Goal: Task Accomplishment & Management: Manage account settings

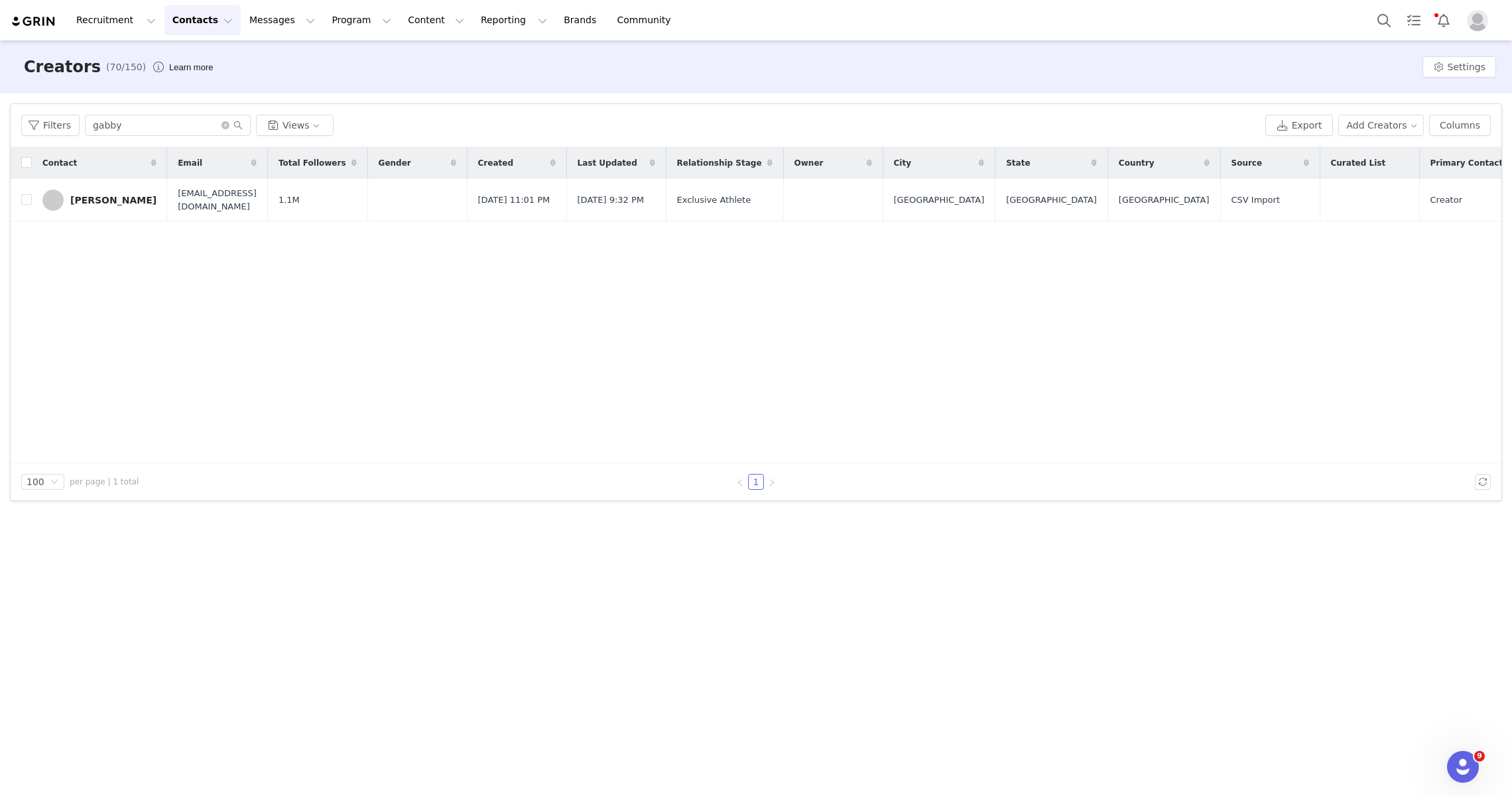
click at [203, 19] on button "Contacts Contacts" at bounding box center [202, 20] width 76 height 30
click at [117, 126] on input "gabby" at bounding box center [168, 125] width 166 height 21
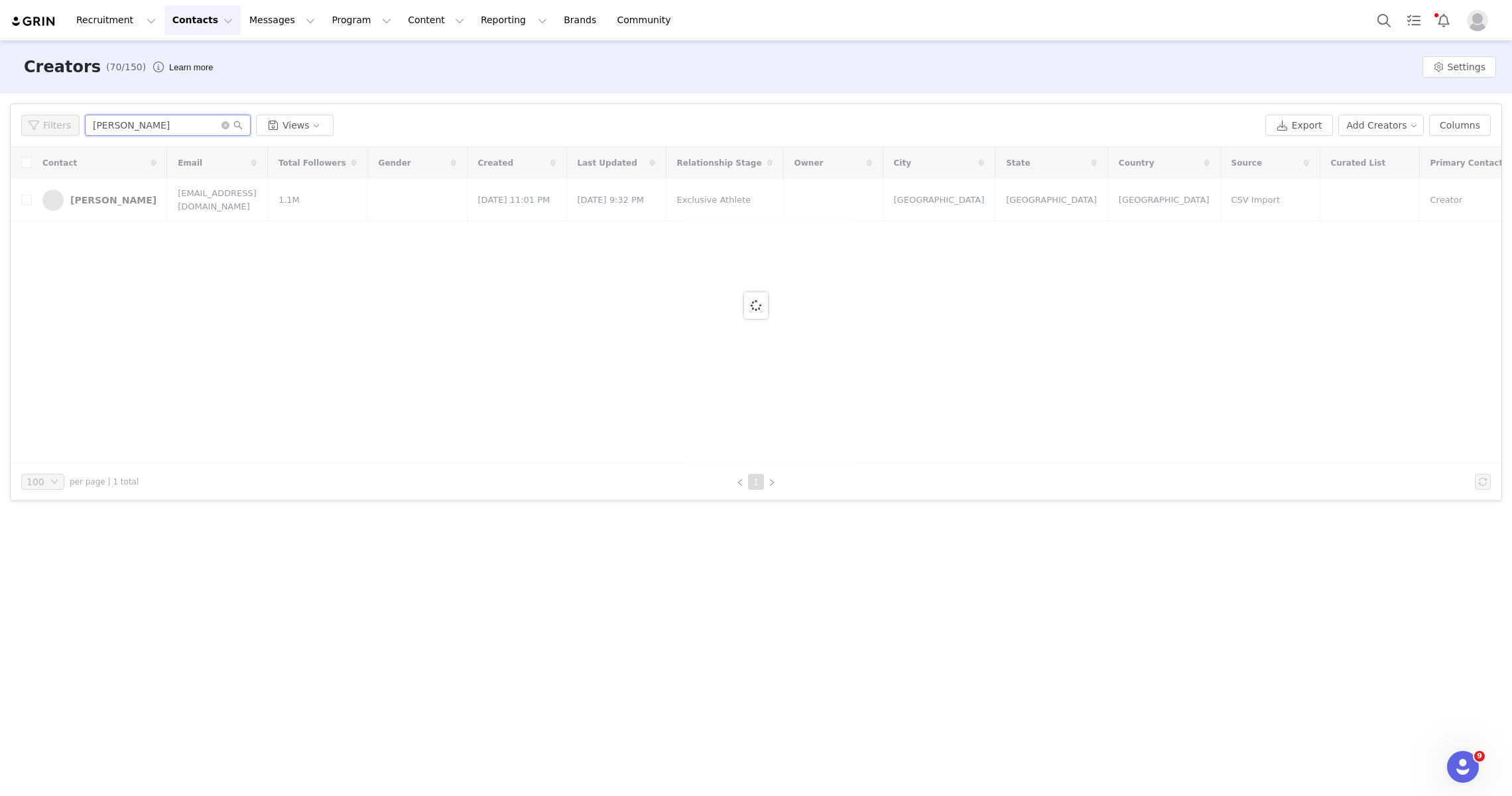
type input "[PERSON_NAME]"
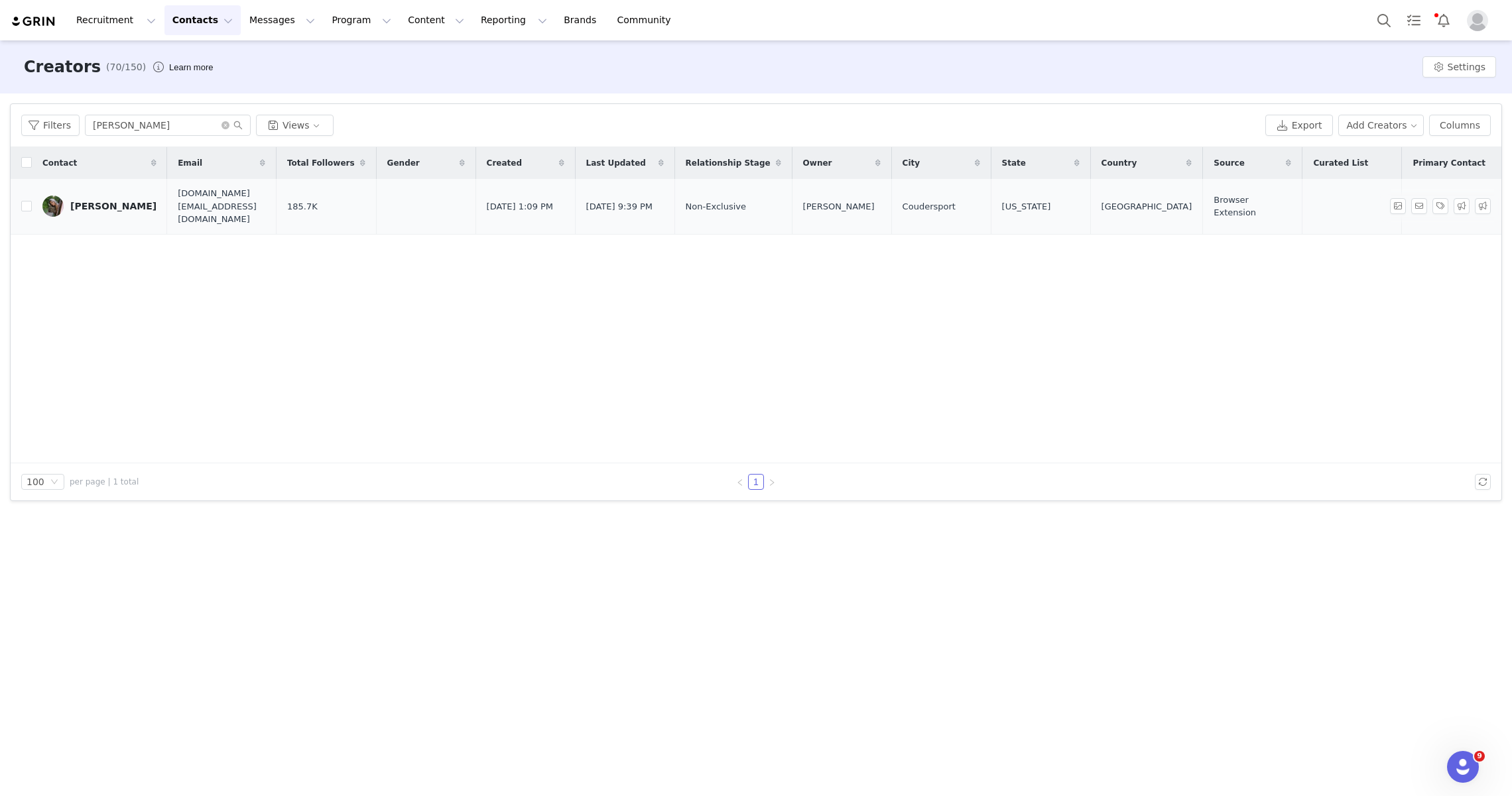
click at [89, 201] on div "[PERSON_NAME]" at bounding box center [113, 206] width 86 height 10
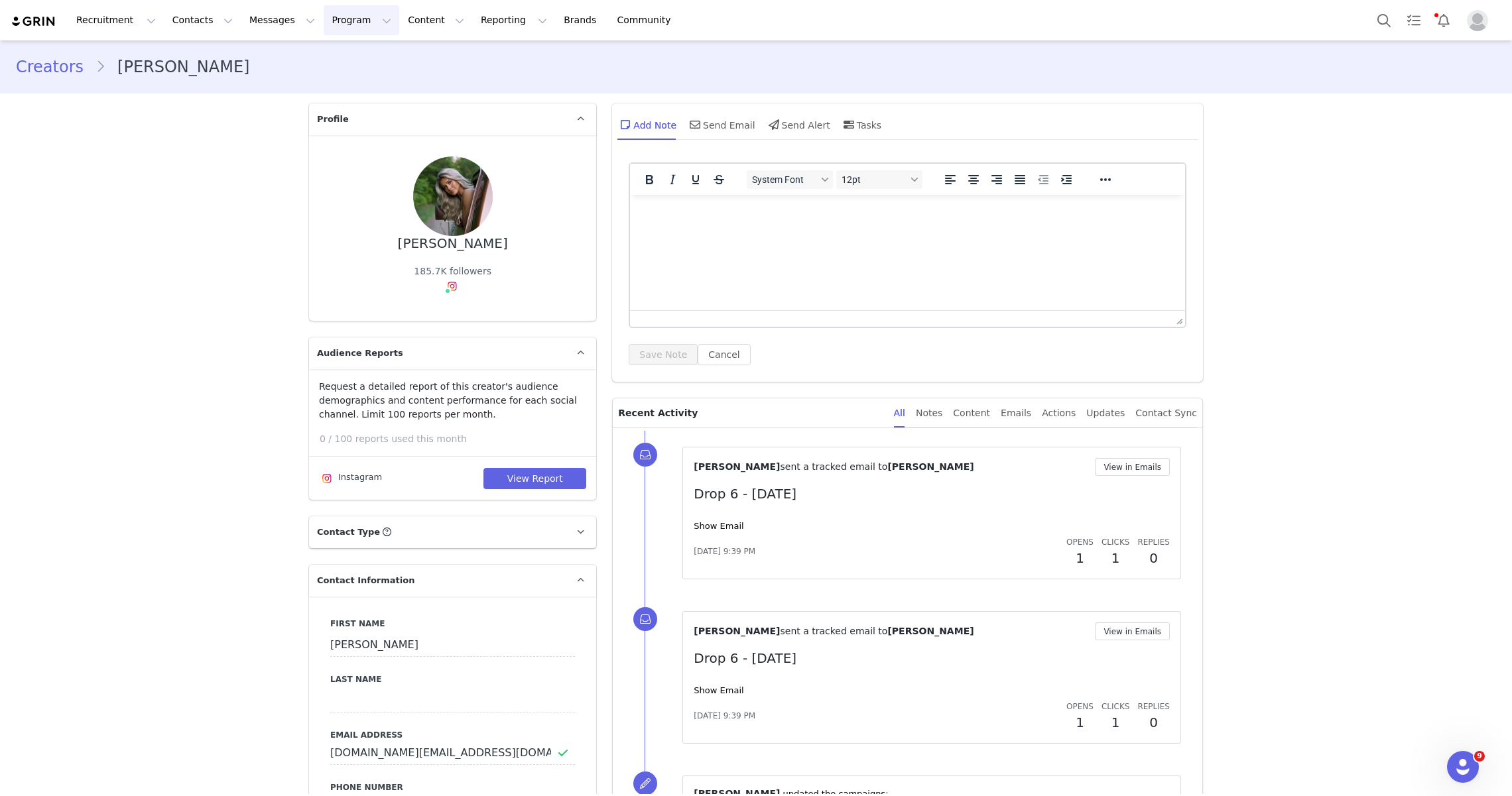
click at [330, 17] on button "Program Program" at bounding box center [362, 20] width 76 height 30
click at [345, 74] on link "Campaigns" at bounding box center [355, 83] width 105 height 24
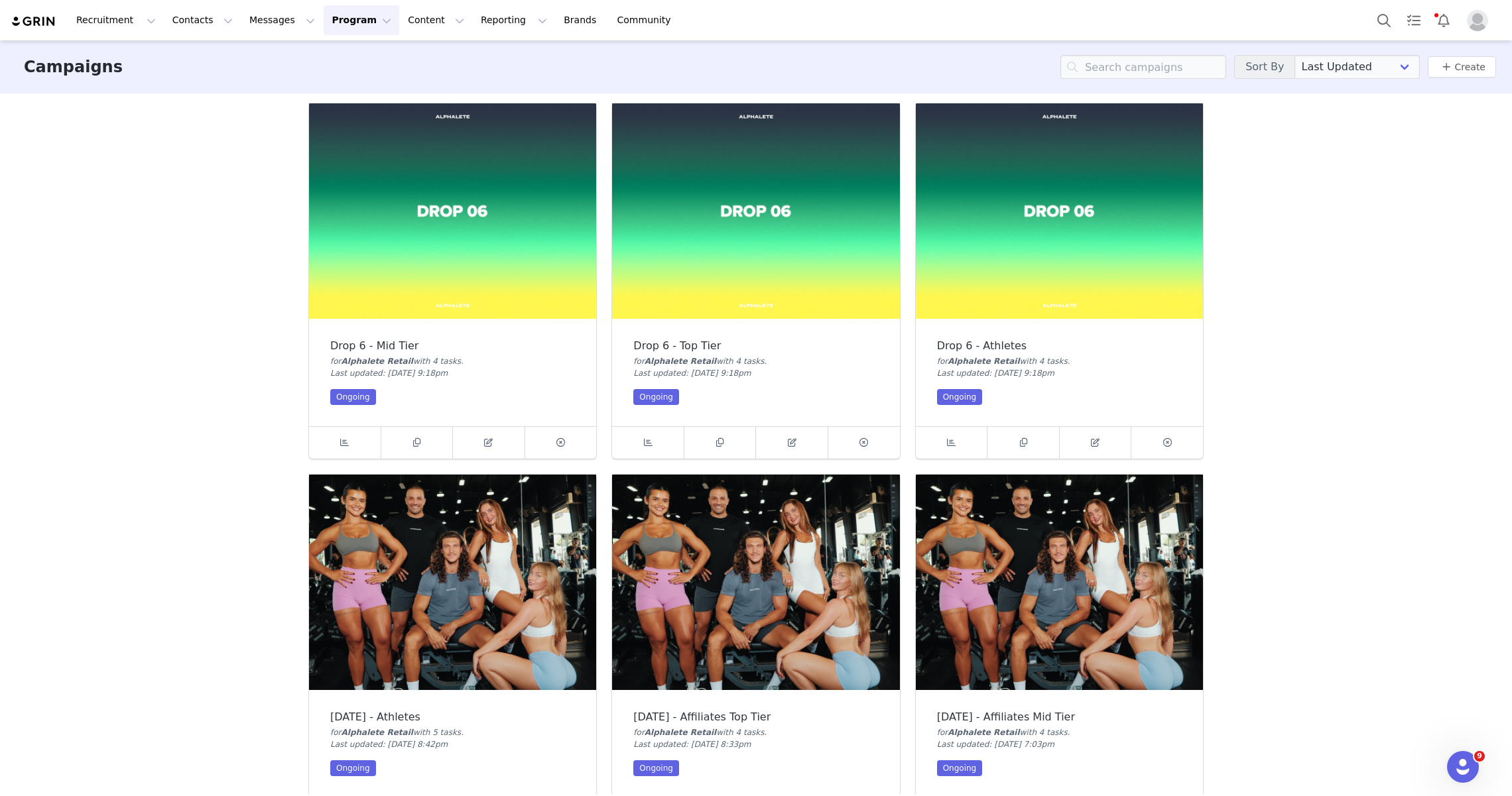
click at [400, 195] on img at bounding box center [452, 211] width 287 height 215
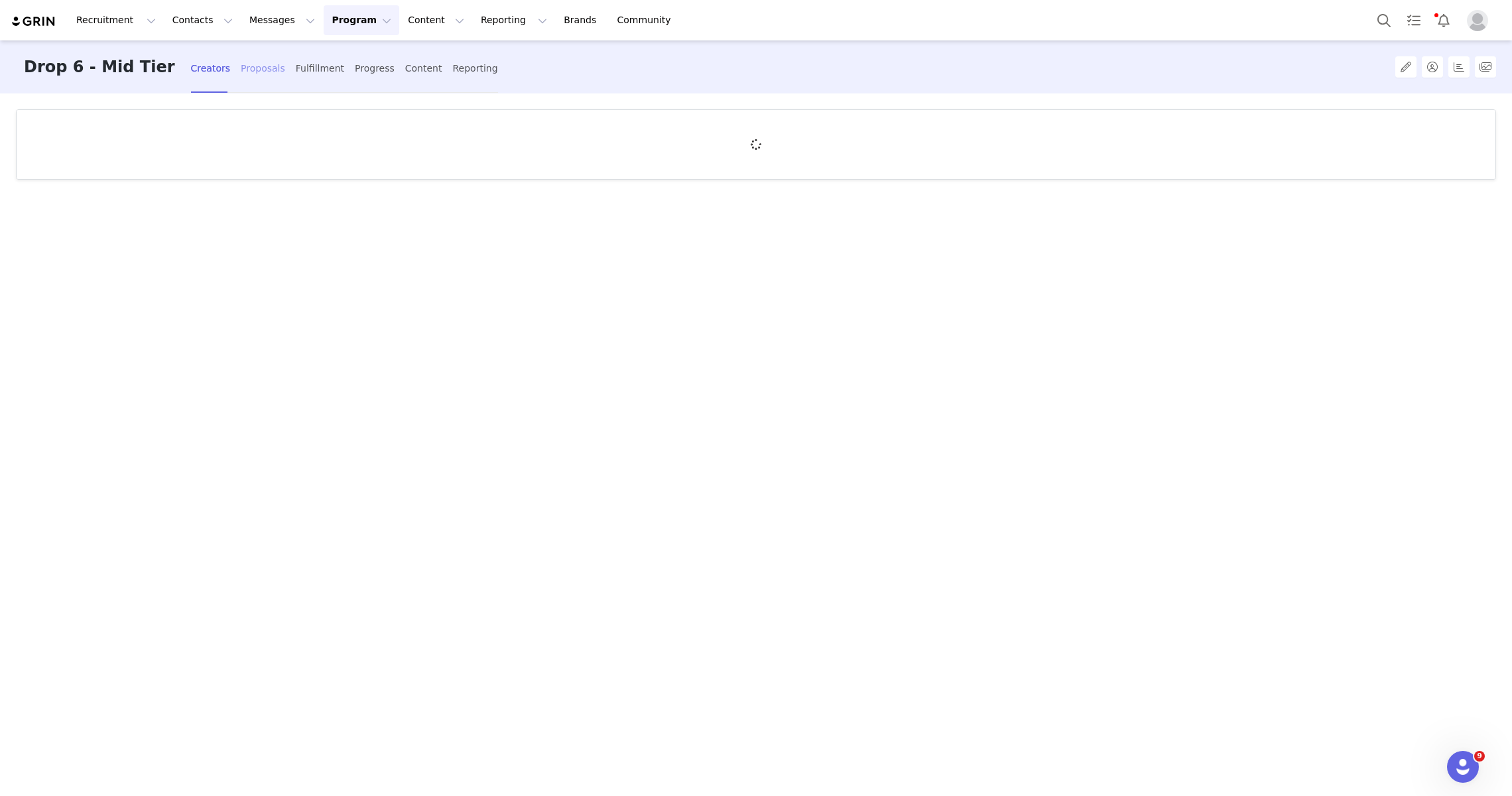
click at [241, 67] on div "Proposals" at bounding box center [263, 69] width 44 height 35
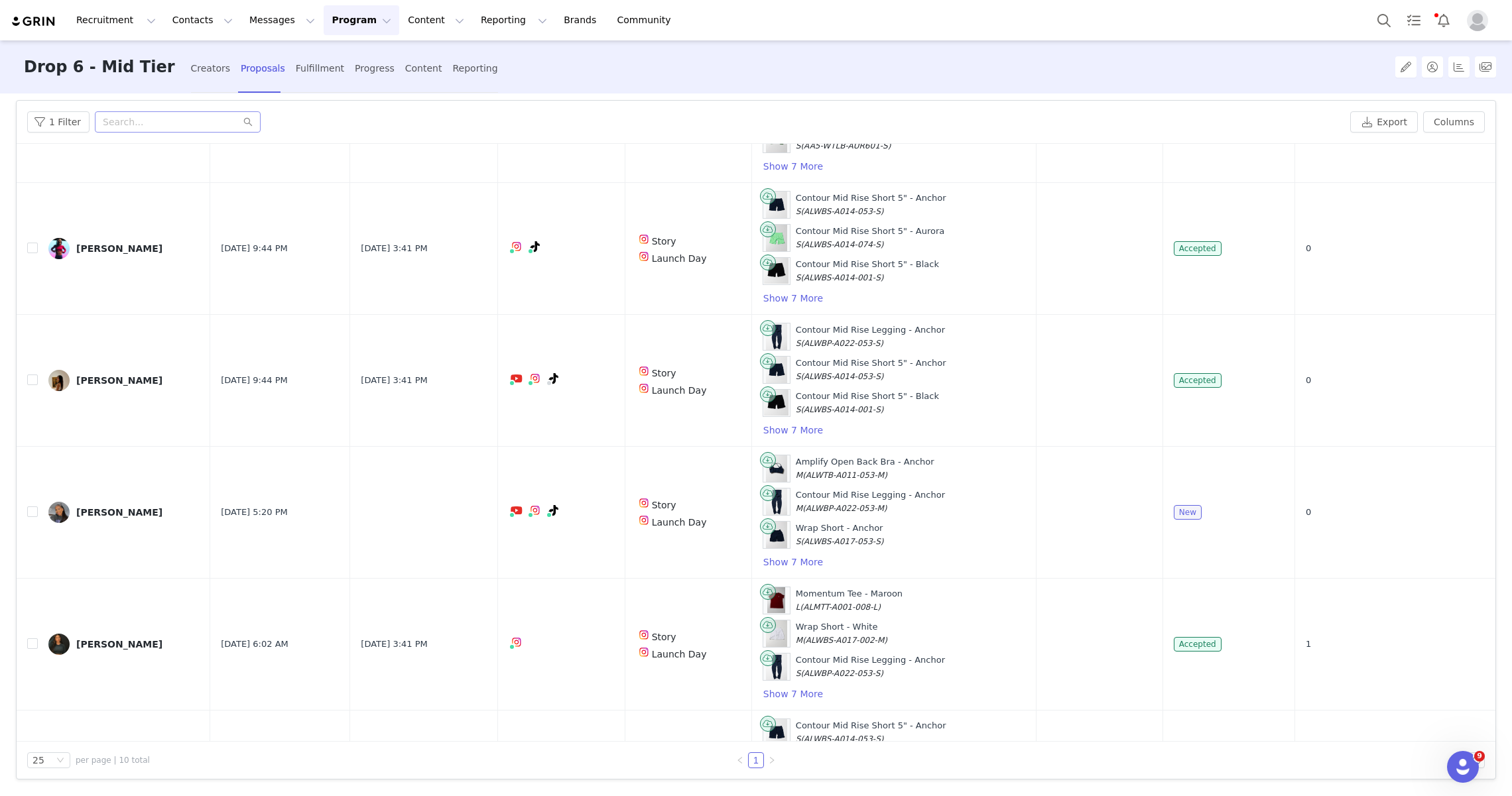
scroll to position [404, 0]
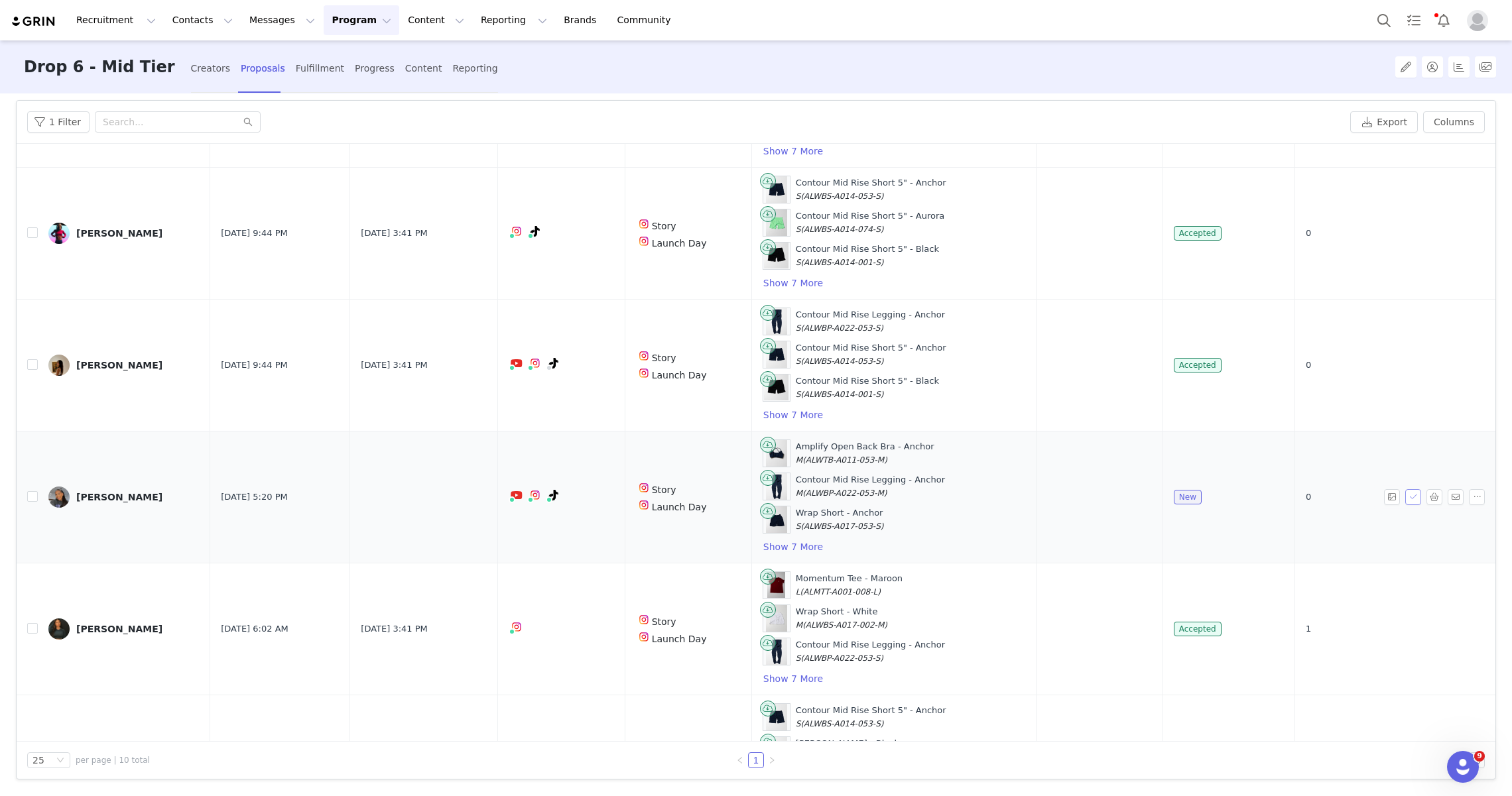
click at [1410, 489] on button "button" at bounding box center [1413, 497] width 16 height 16
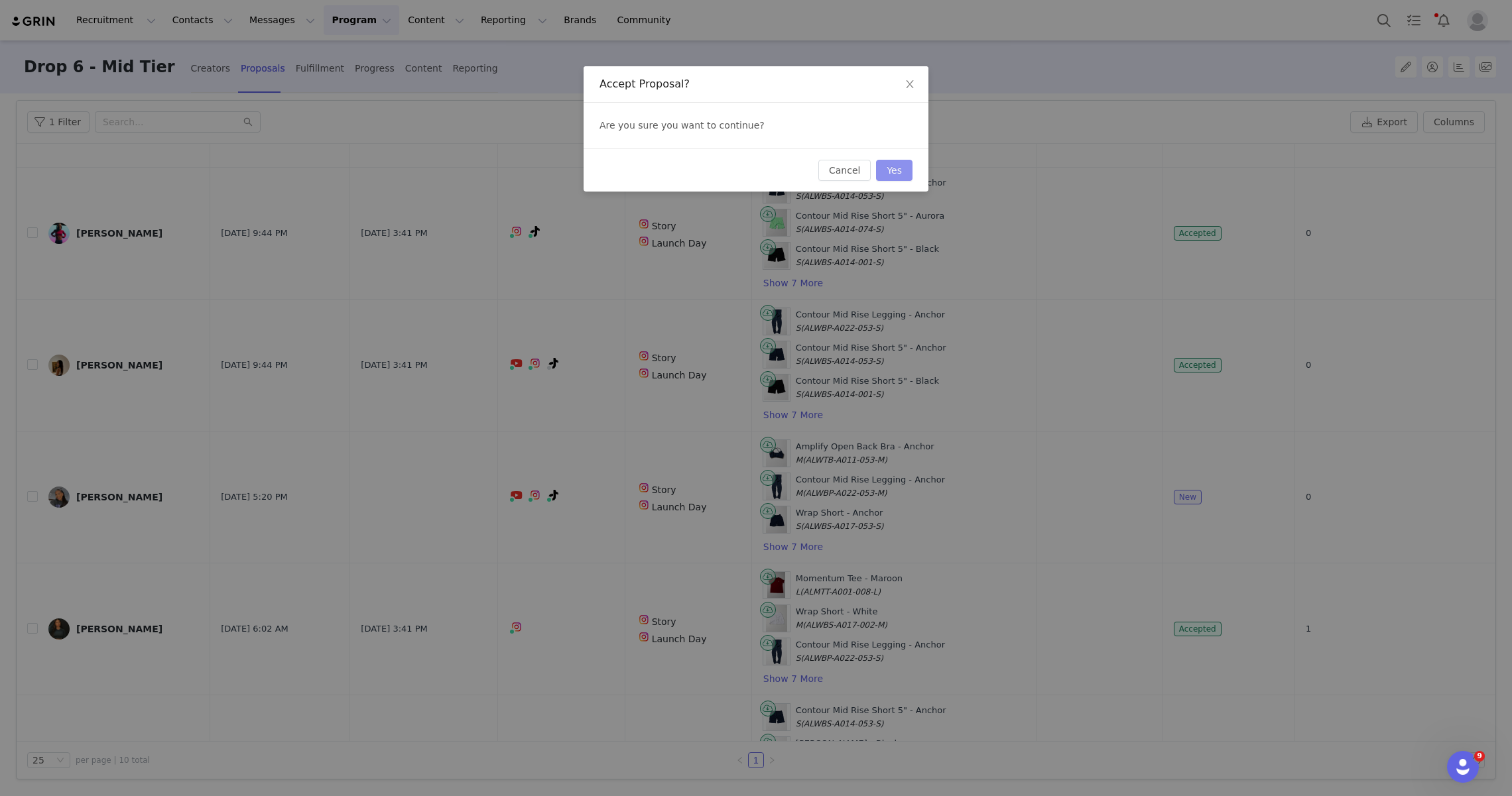
click at [903, 169] on button "Yes" at bounding box center [894, 170] width 36 height 21
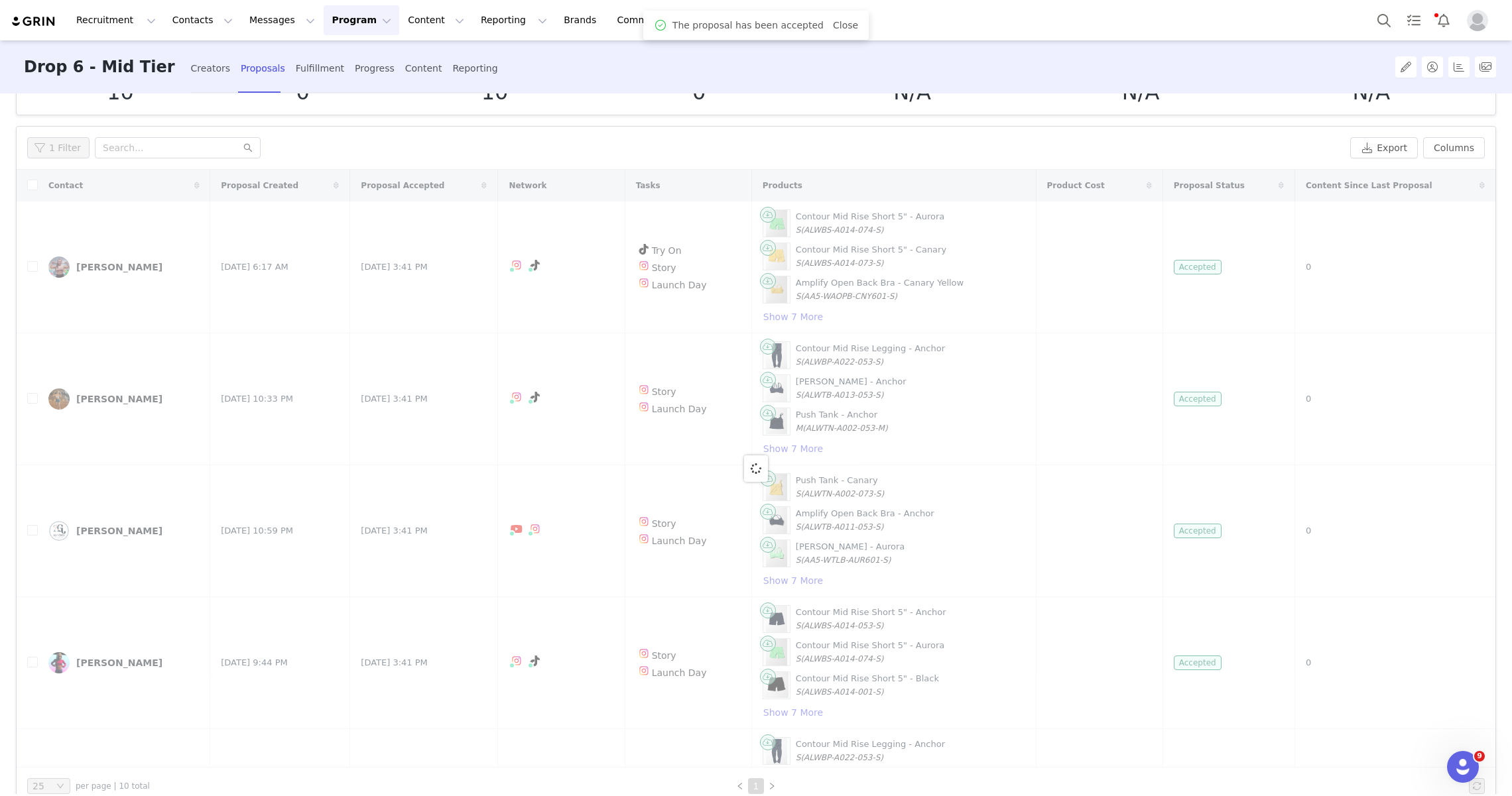
scroll to position [84, 0]
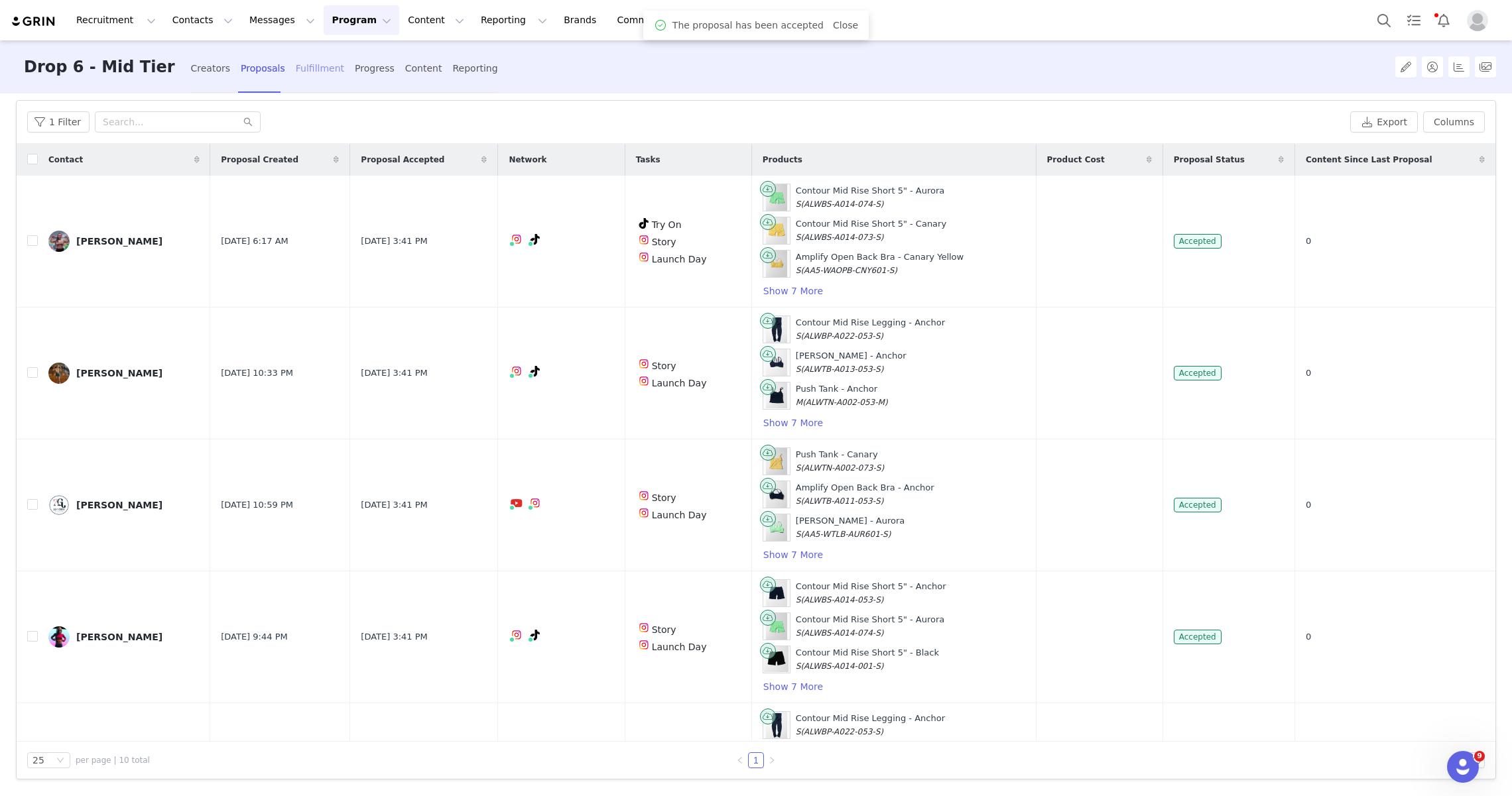
click at [296, 74] on div "Fulfillment" at bounding box center [320, 69] width 48 height 35
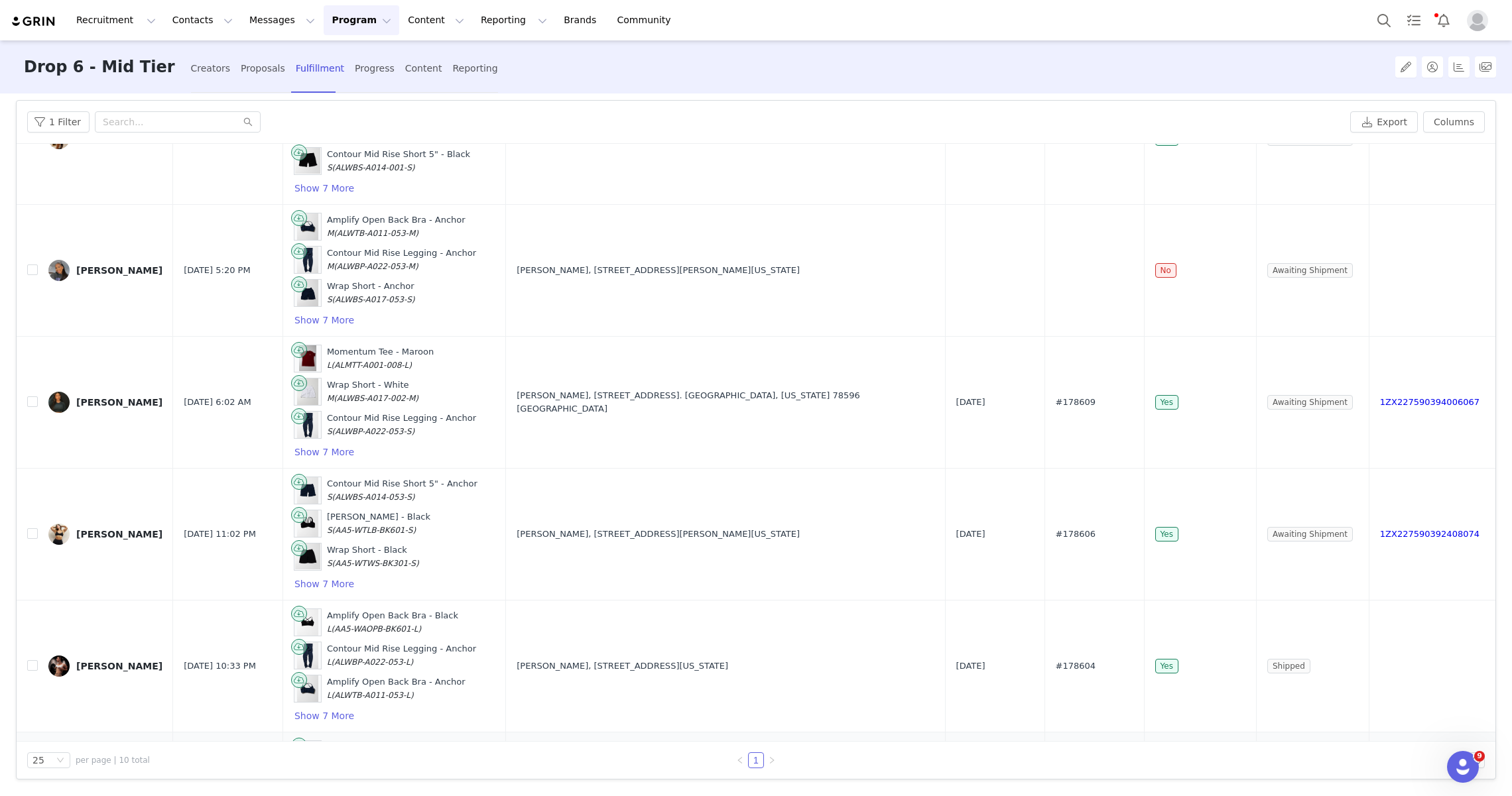
scroll to position [606, 0]
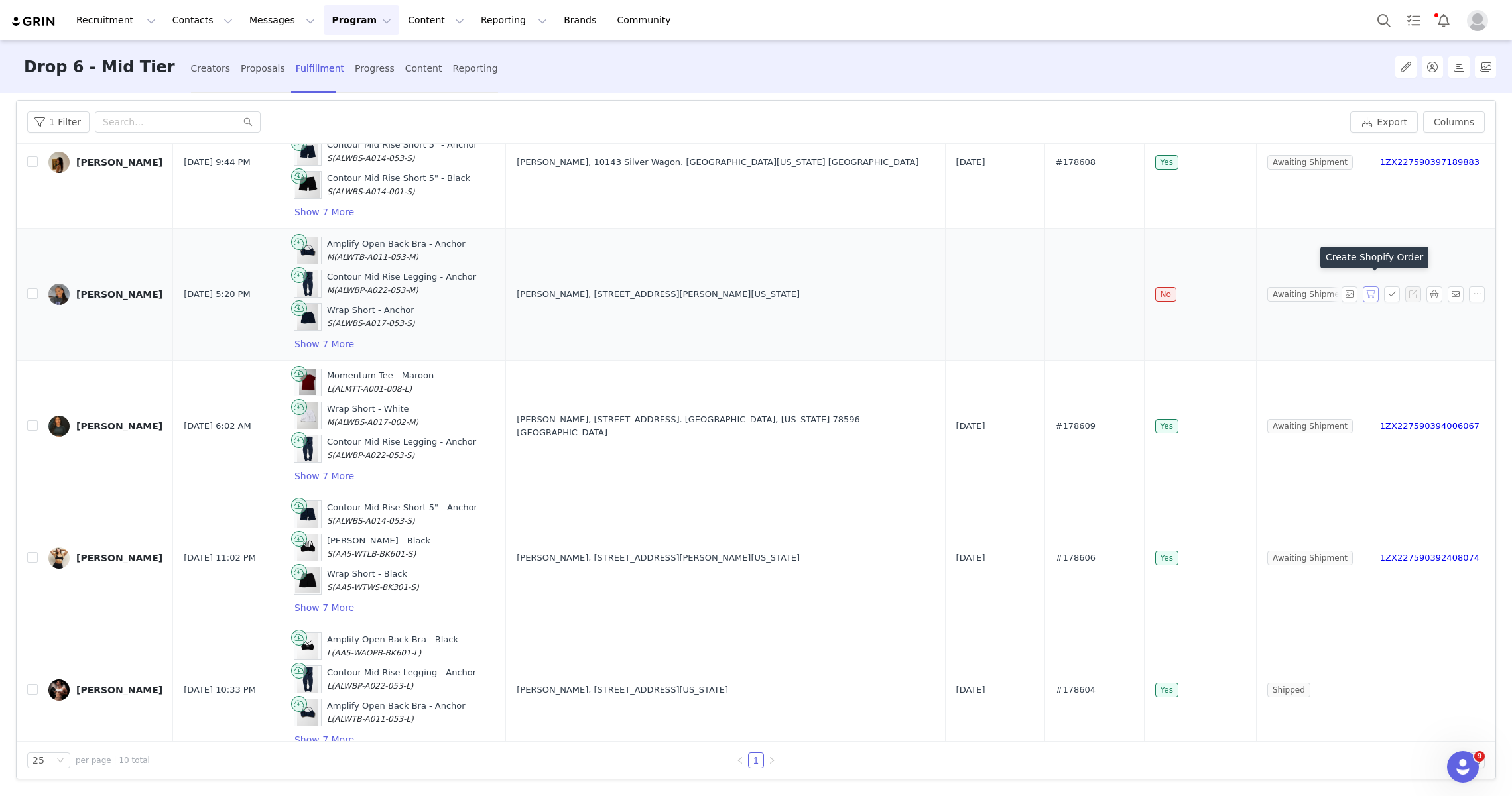
click at [1375, 286] on button "button" at bounding box center [1370, 294] width 16 height 16
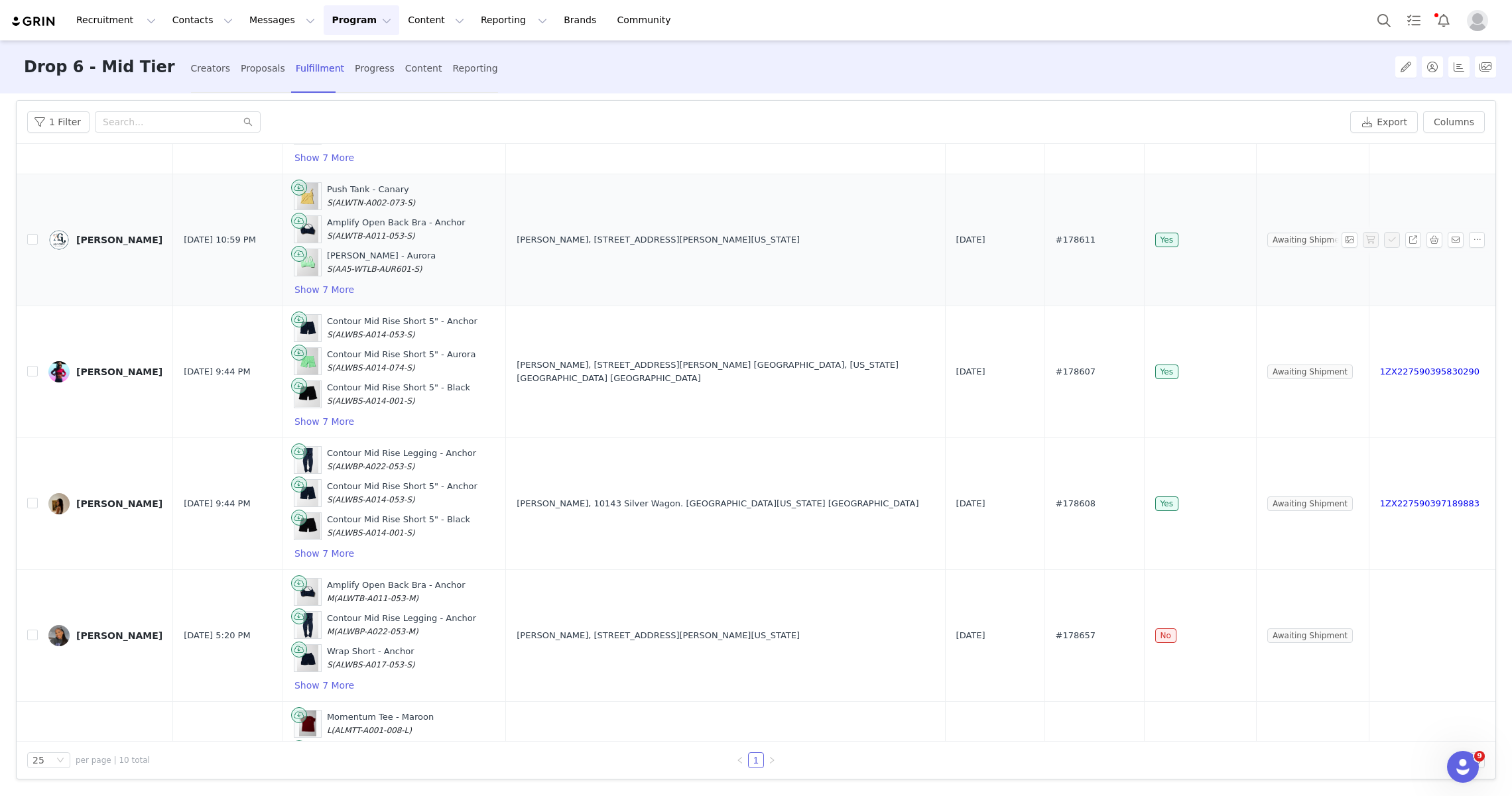
scroll to position [272, 0]
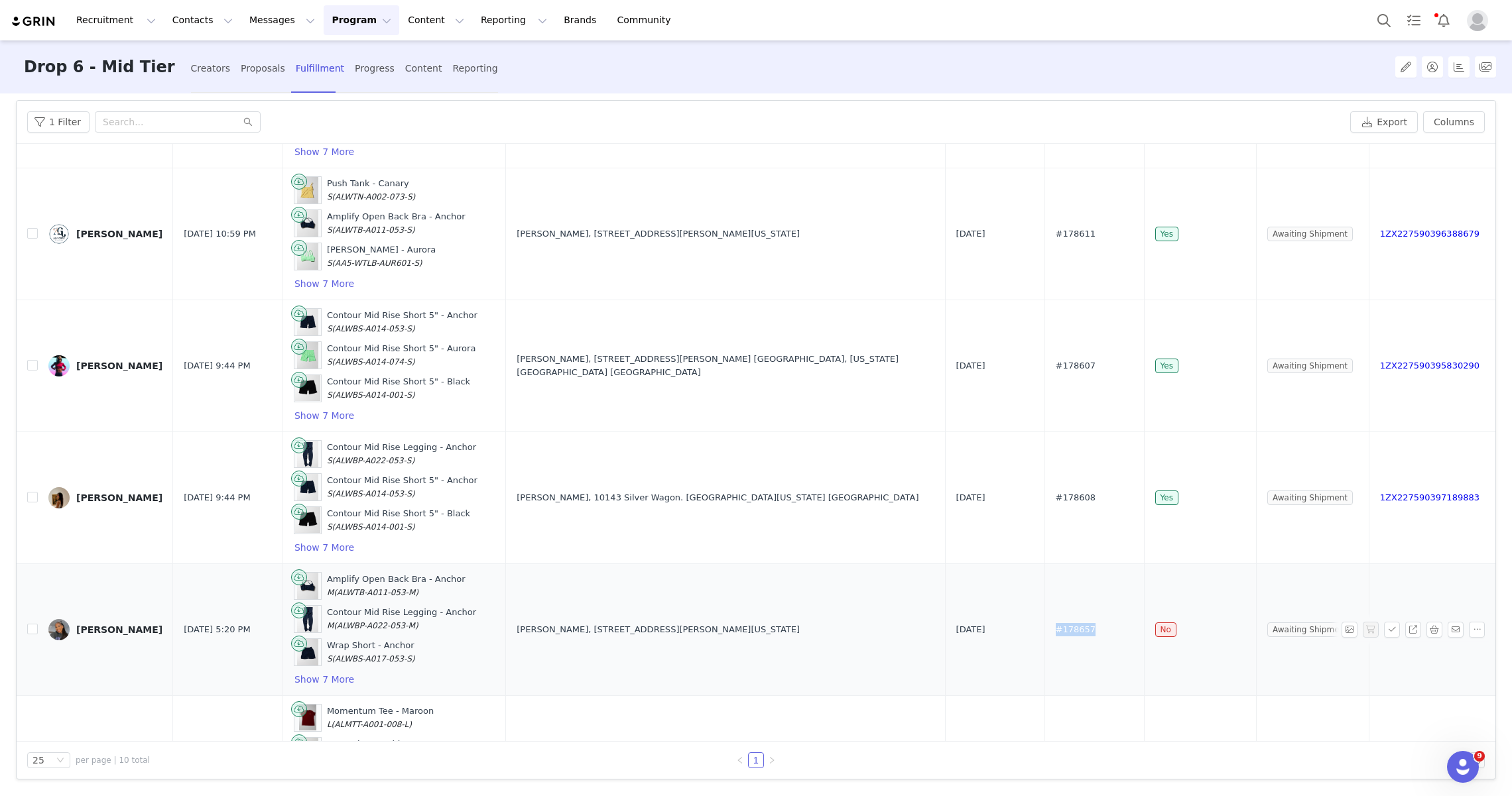
drag, startPoint x: 1107, startPoint y: 623, endPoint x: 1056, endPoint y: 622, distance: 51.0
click at [1056, 622] on td "#178657" at bounding box center [1093, 629] width 99 height 132
copy span "#178657"
click at [324, 19] on button "Program Program" at bounding box center [362, 20] width 76 height 30
click at [333, 86] on p "Campaigns" at bounding box center [339, 82] width 52 height 14
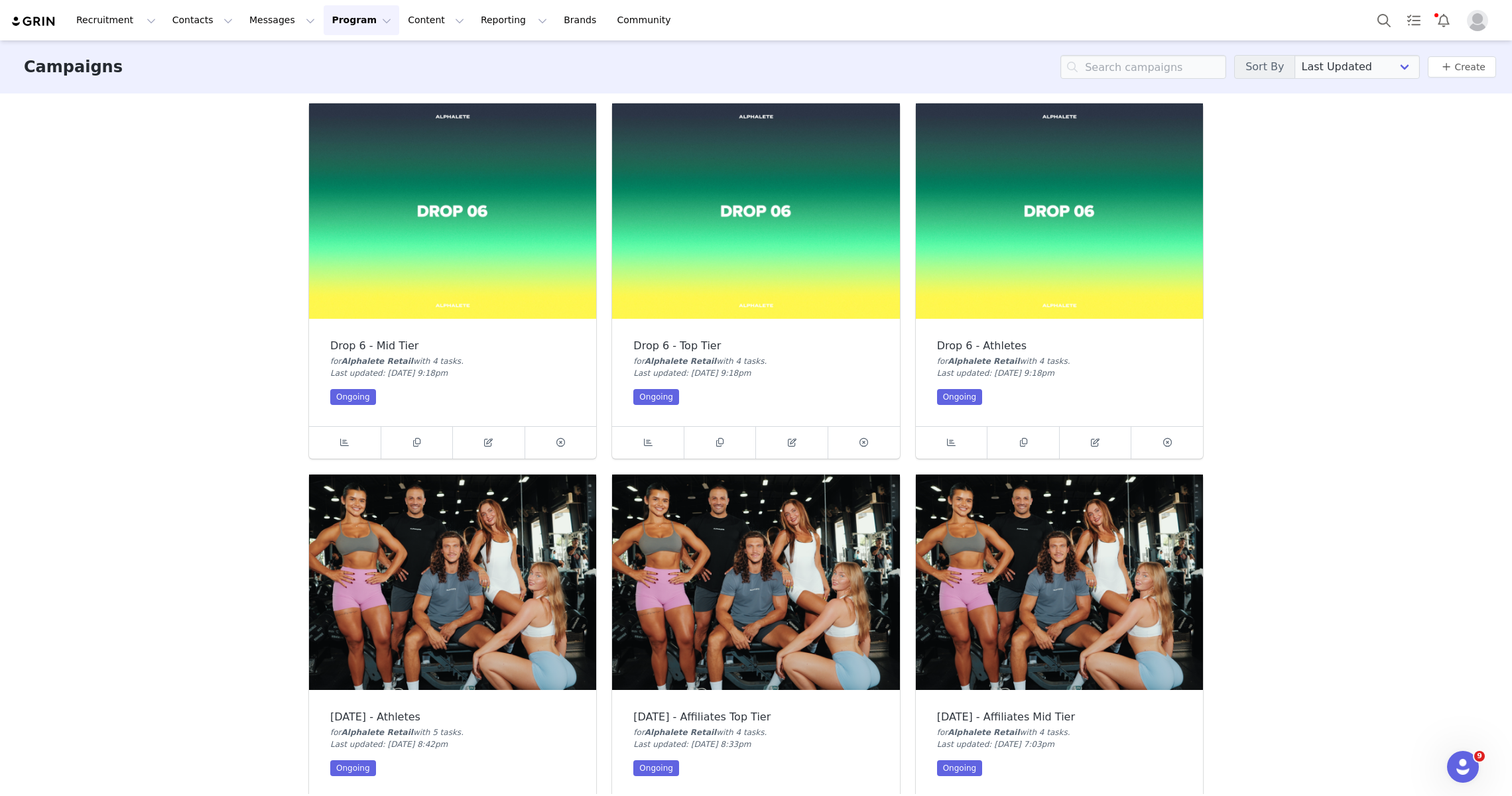
click at [765, 185] on img at bounding box center [756, 211] width 287 height 215
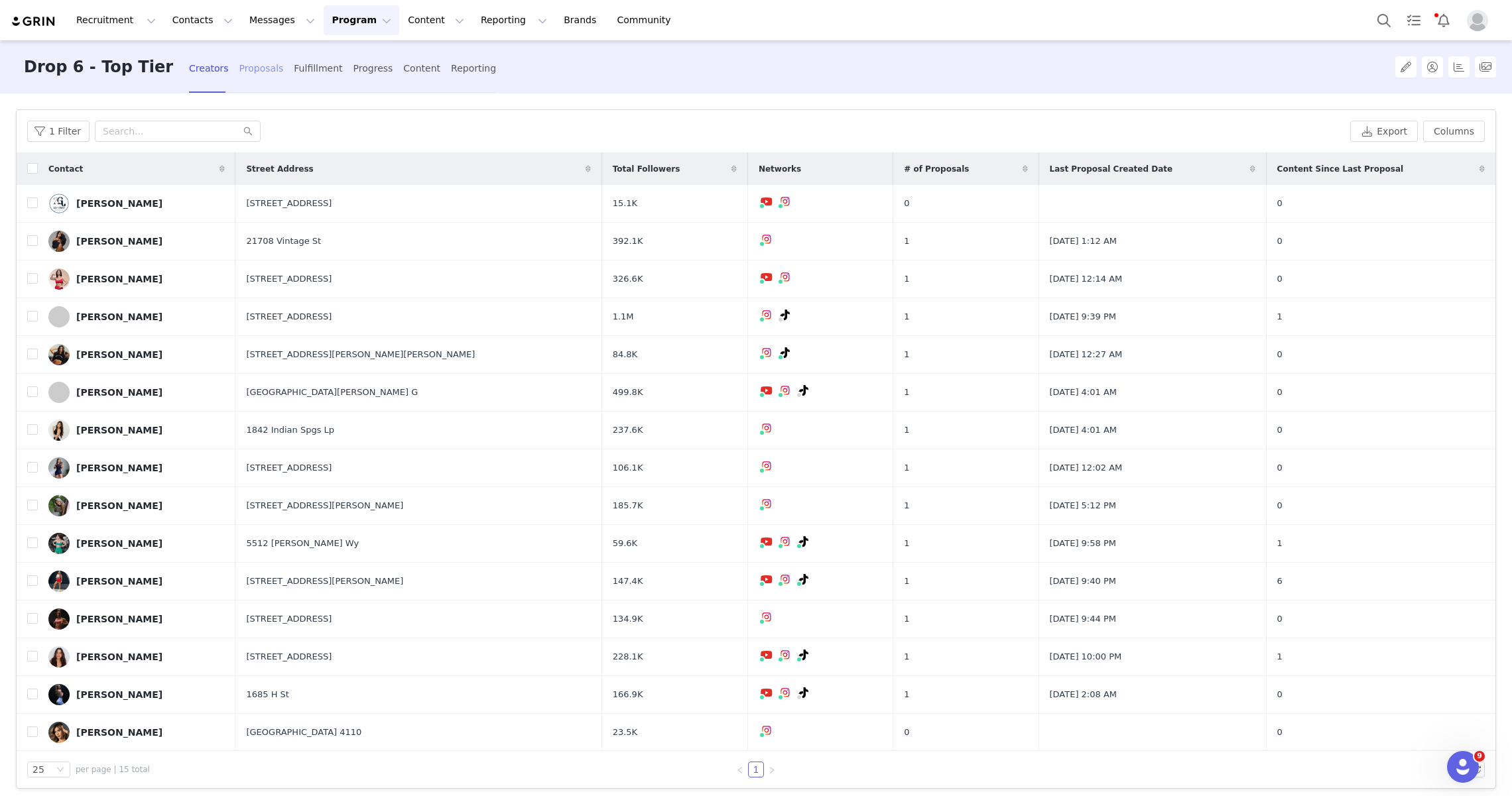
click at [239, 71] on div "Proposals" at bounding box center [261, 69] width 44 height 35
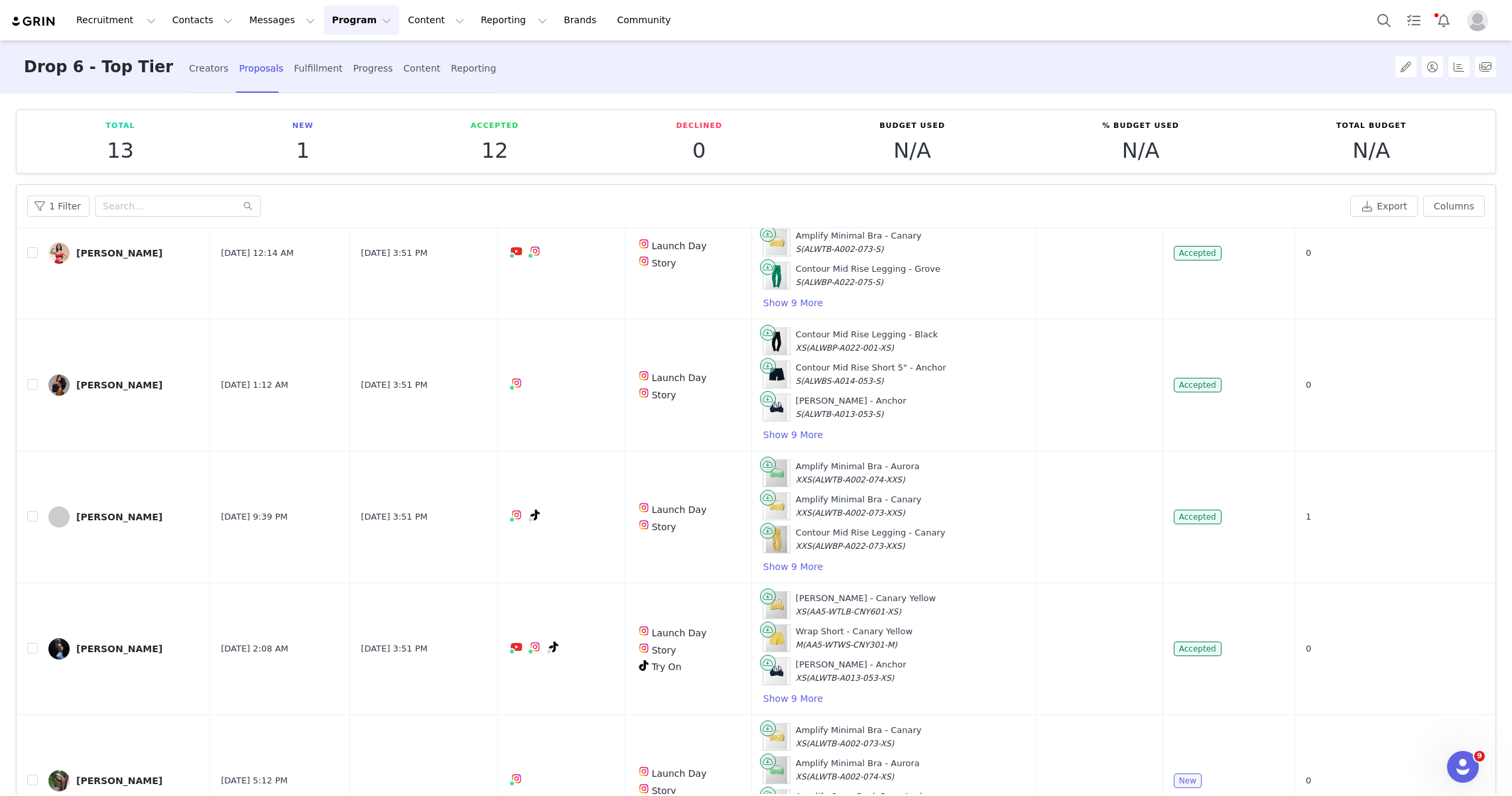
scroll to position [84, 0]
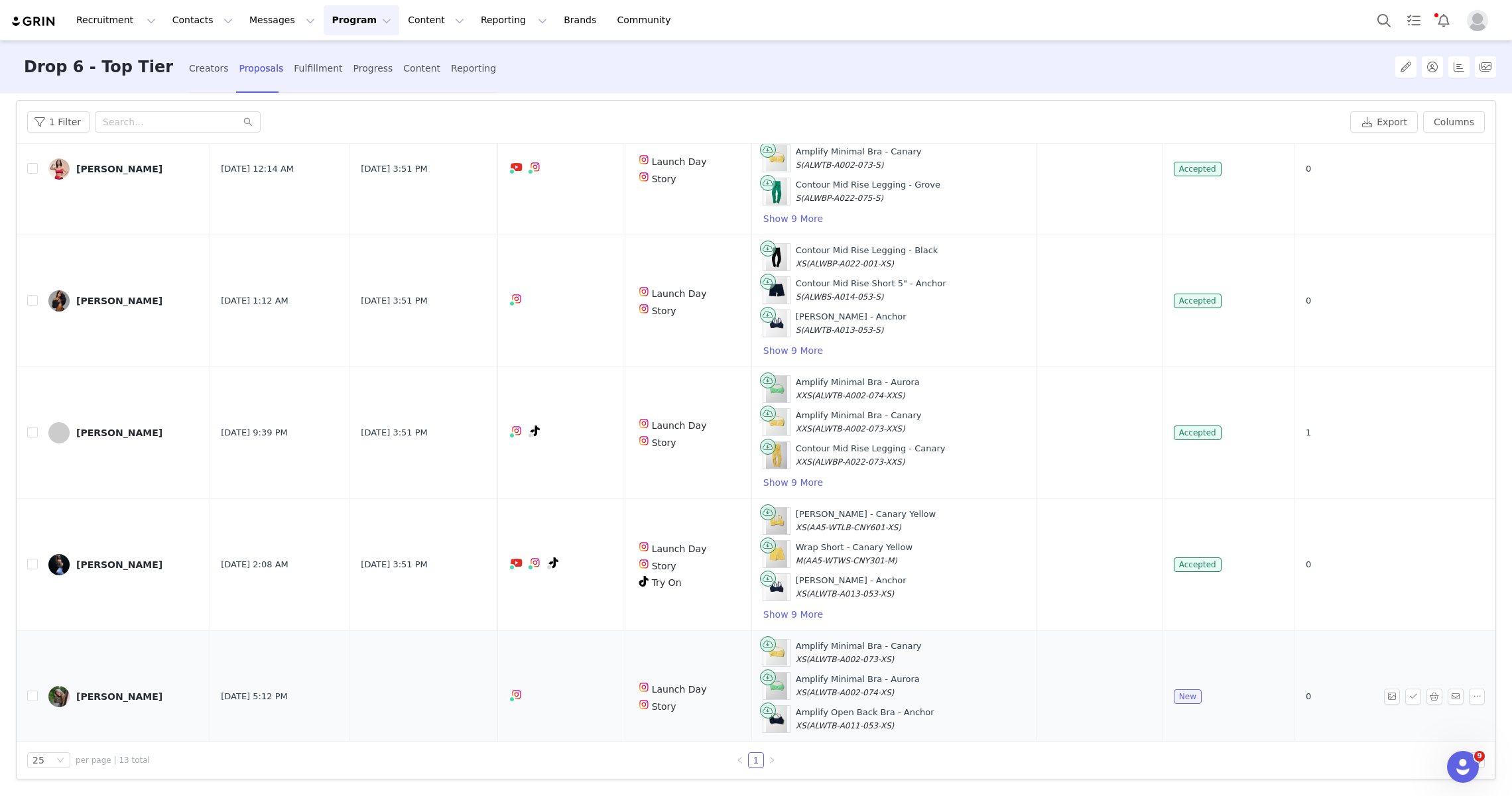
click at [814, 739] on button "Show 9 More" at bounding box center [793, 746] width 61 height 16
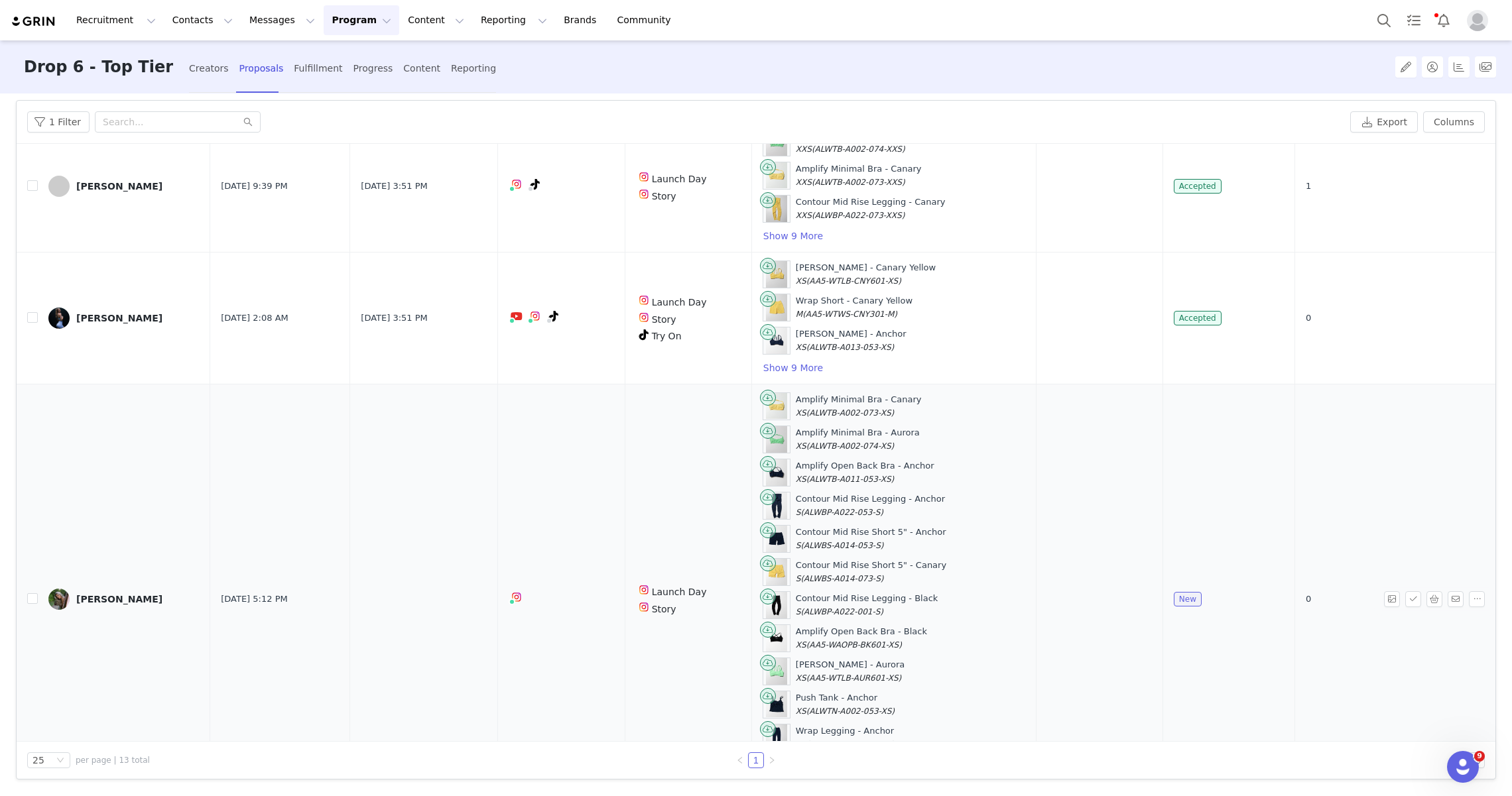
scroll to position [1421, 0]
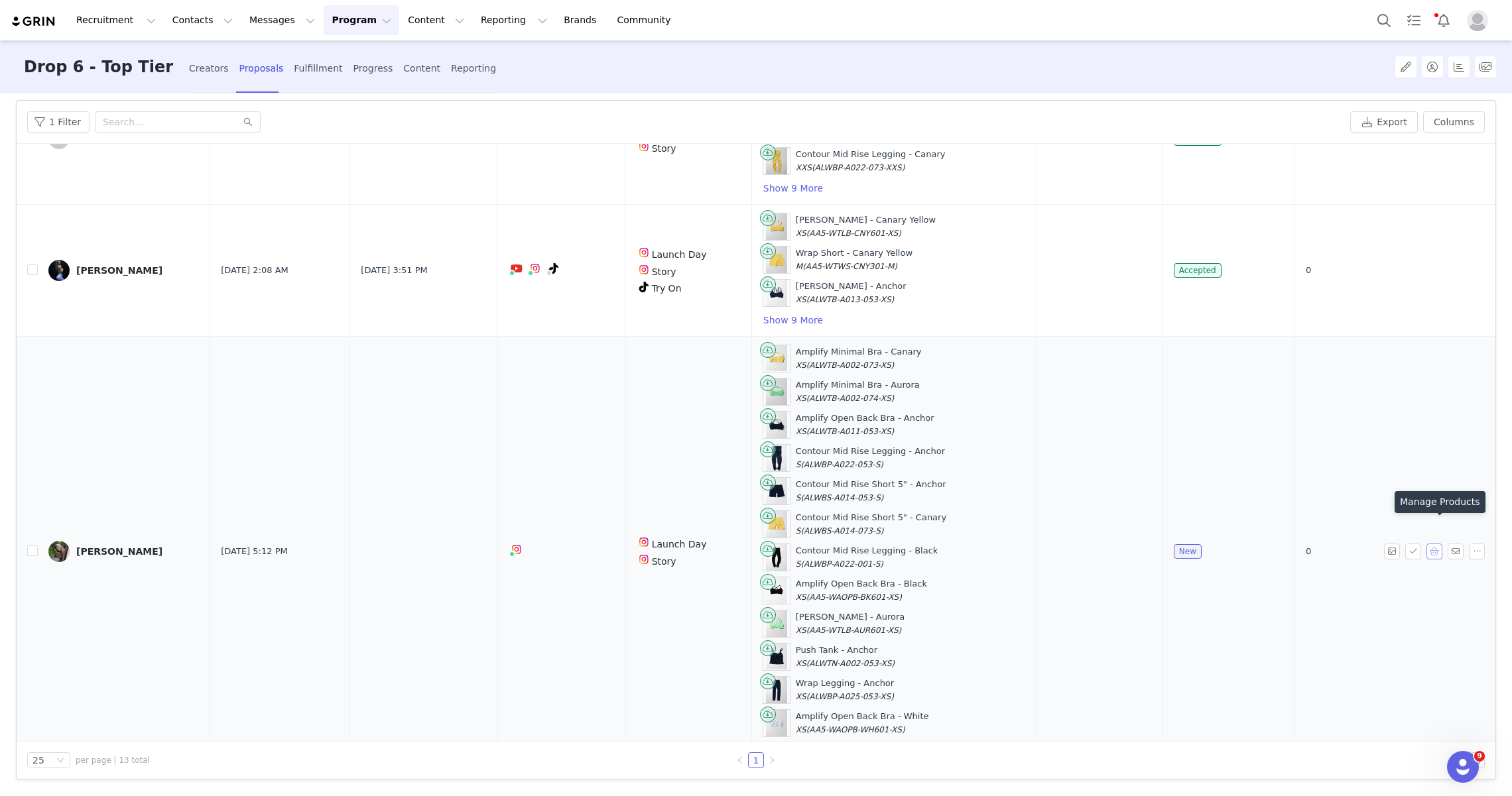
click at [1437, 543] on button "button" at bounding box center [1433, 550] width 16 height 16
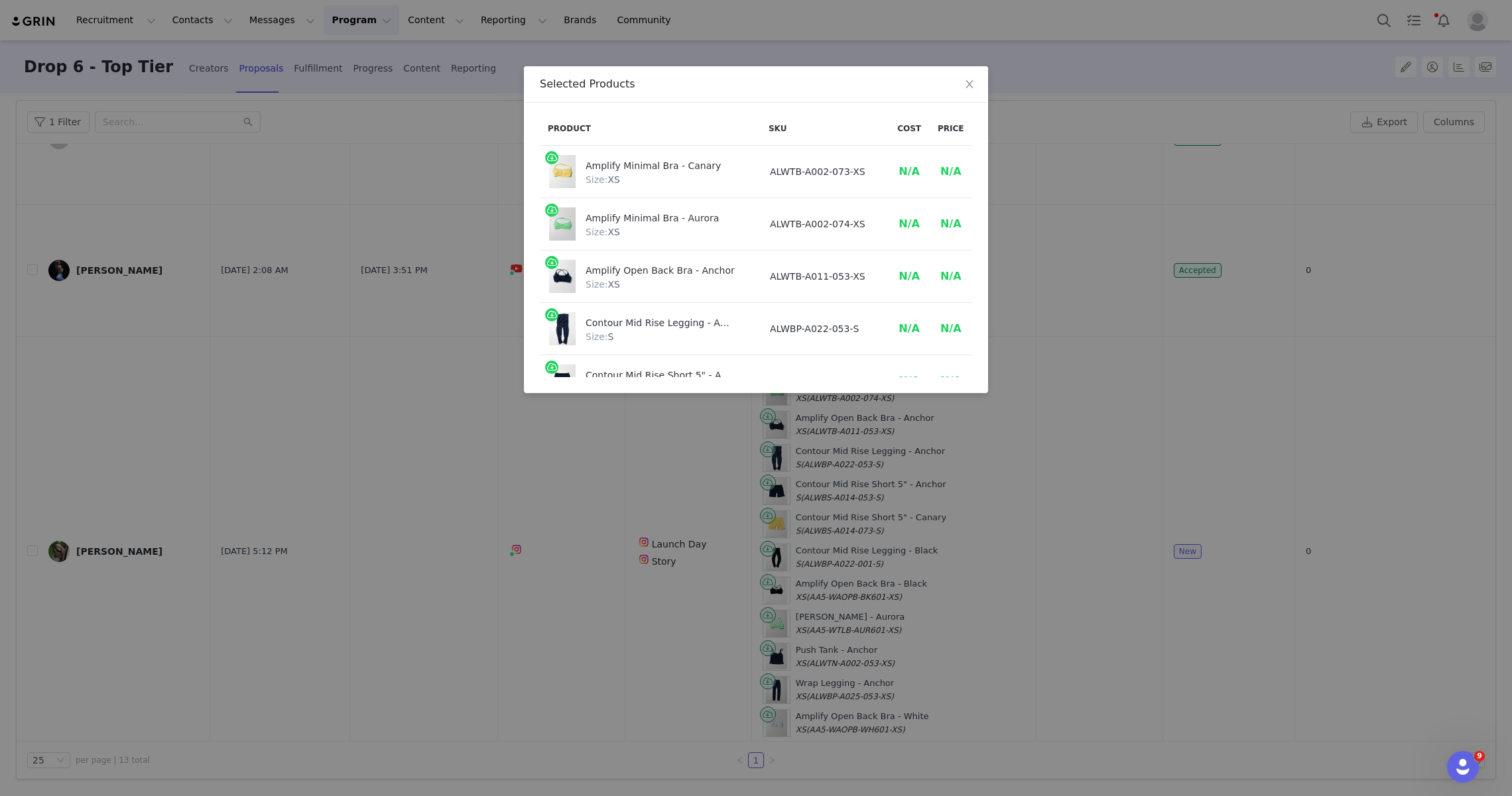
scroll to position [418, 0]
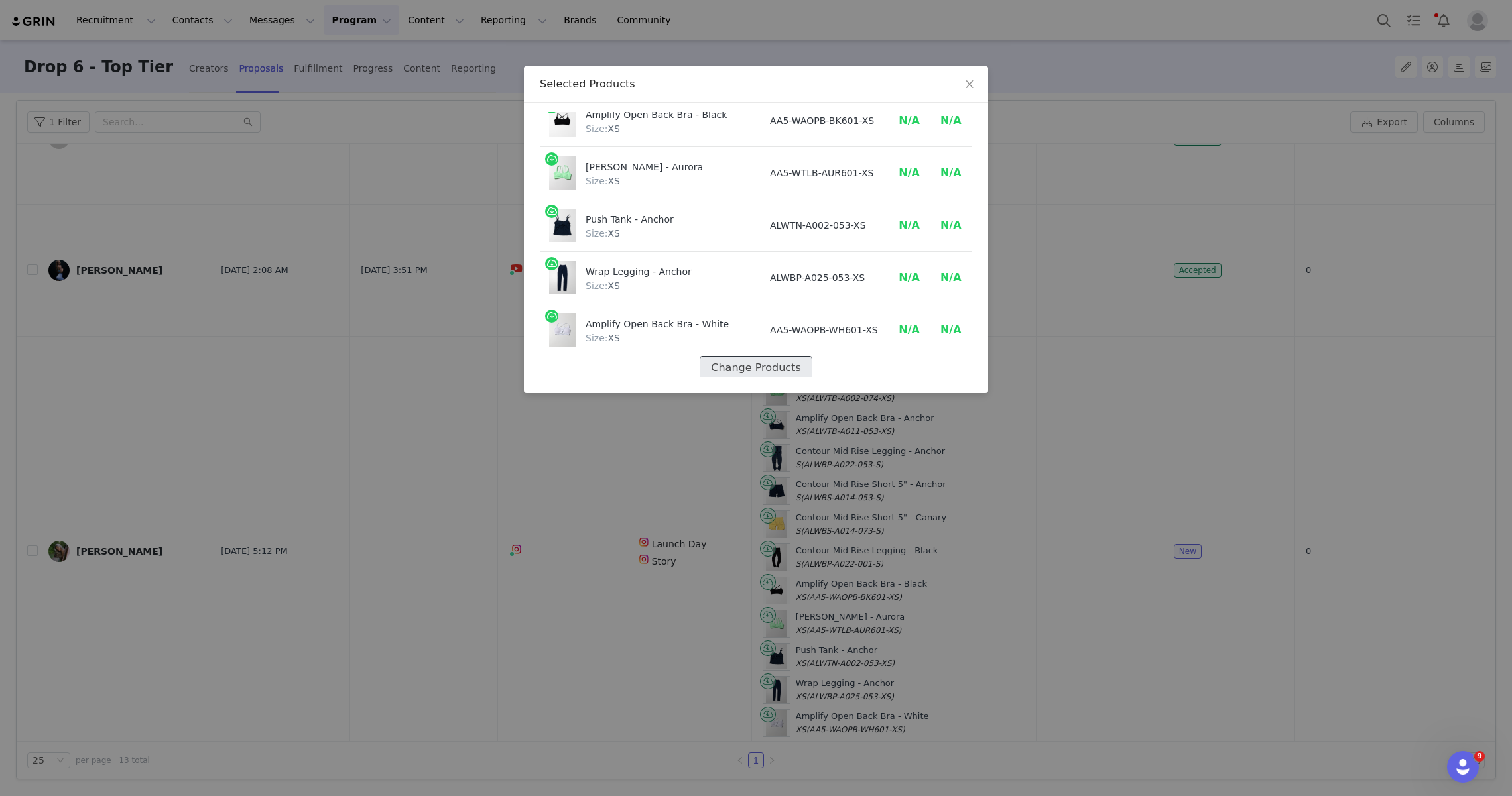
click at [749, 356] on button "Change Products" at bounding box center [756, 368] width 112 height 24
select select "28793576"
select select "28793569"
select select "28793590"
select select "28793493"
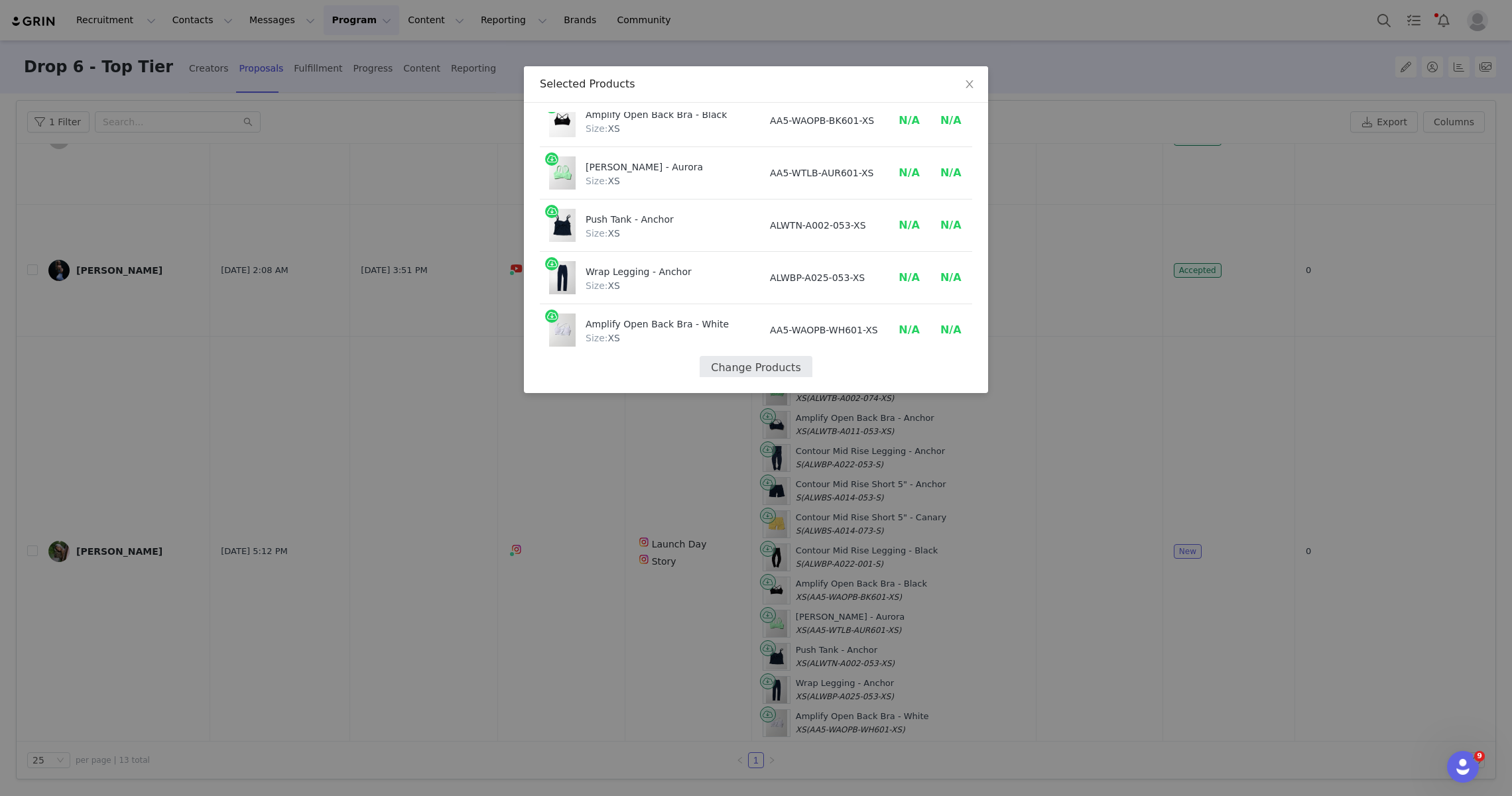
select select "28793528"
select select "28793549"
select select "28793507"
select select "27511329"
select select "27511688"
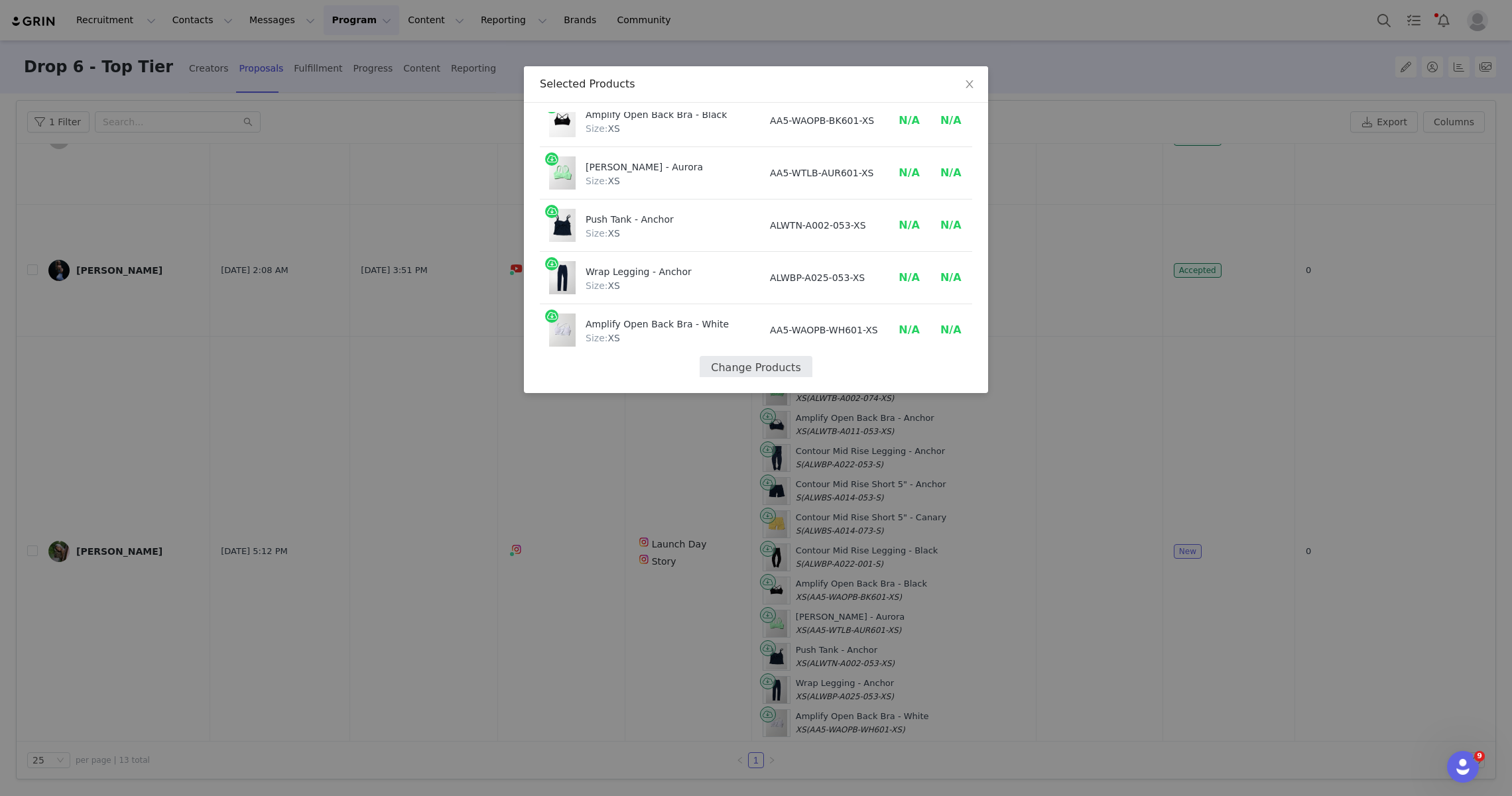
select select "28793632"
select select "28793660"
select select "27511373"
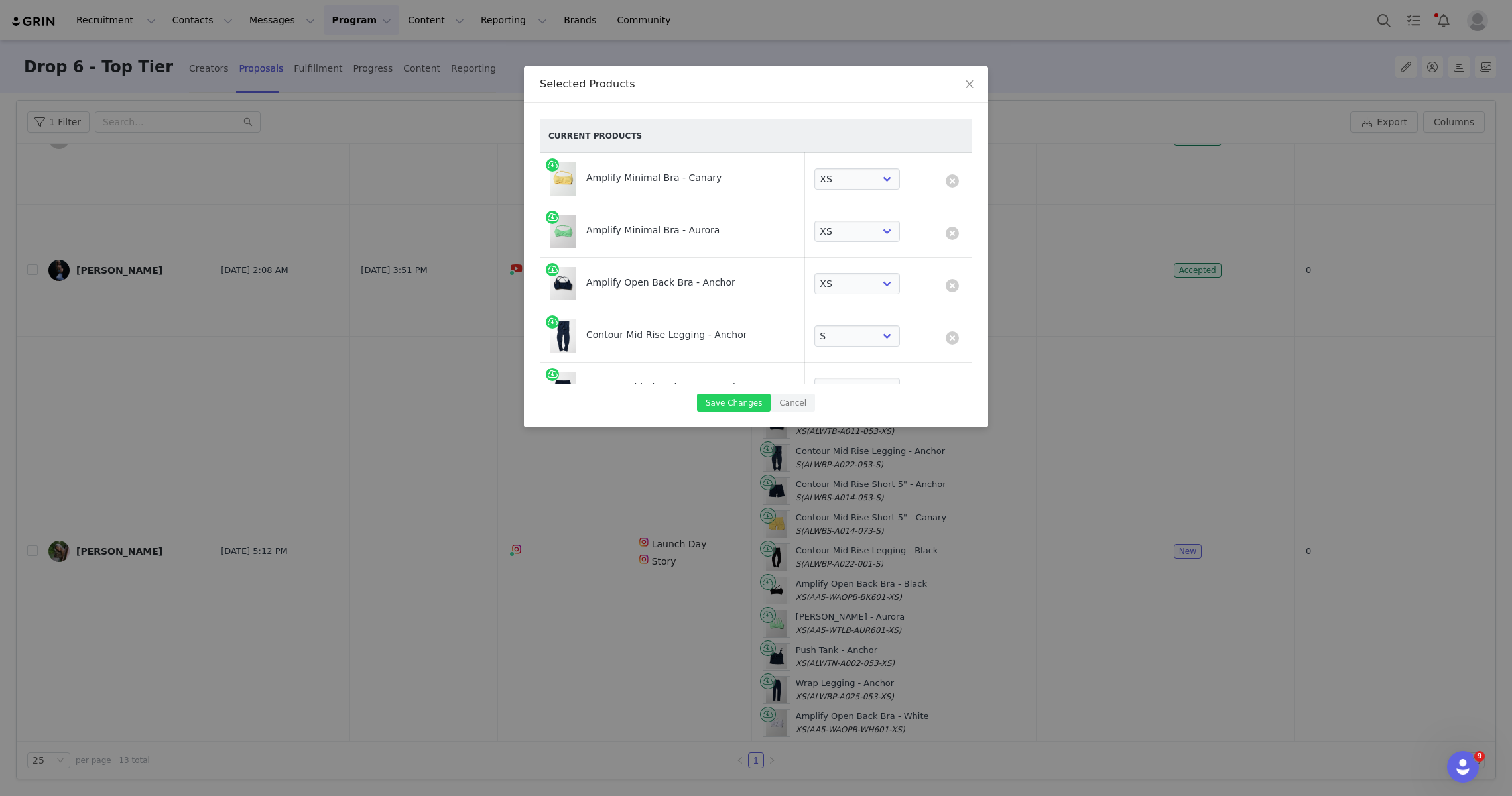
scroll to position [437, 0]
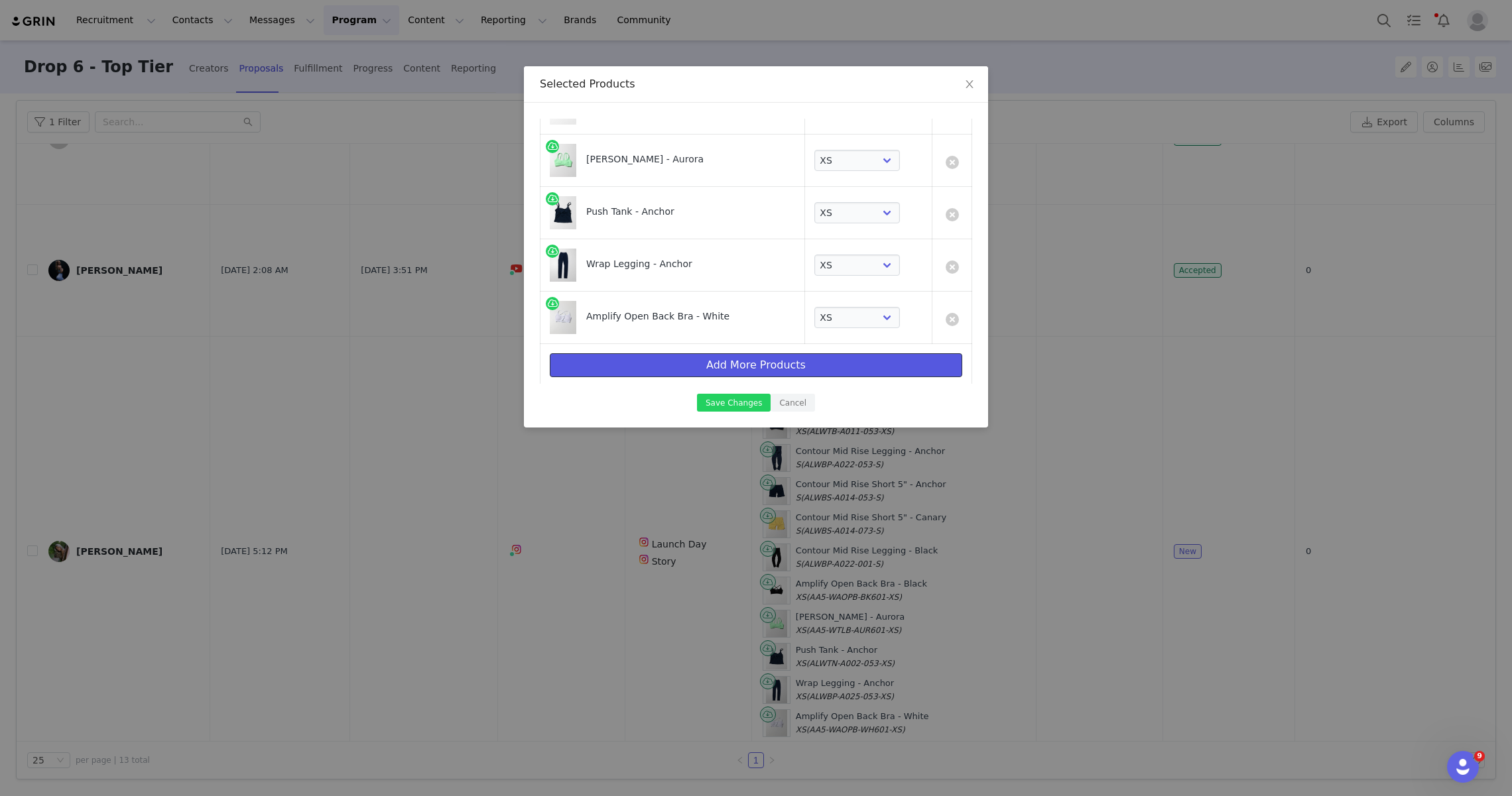
click at [734, 362] on button "Add More Products" at bounding box center [756, 365] width 413 height 24
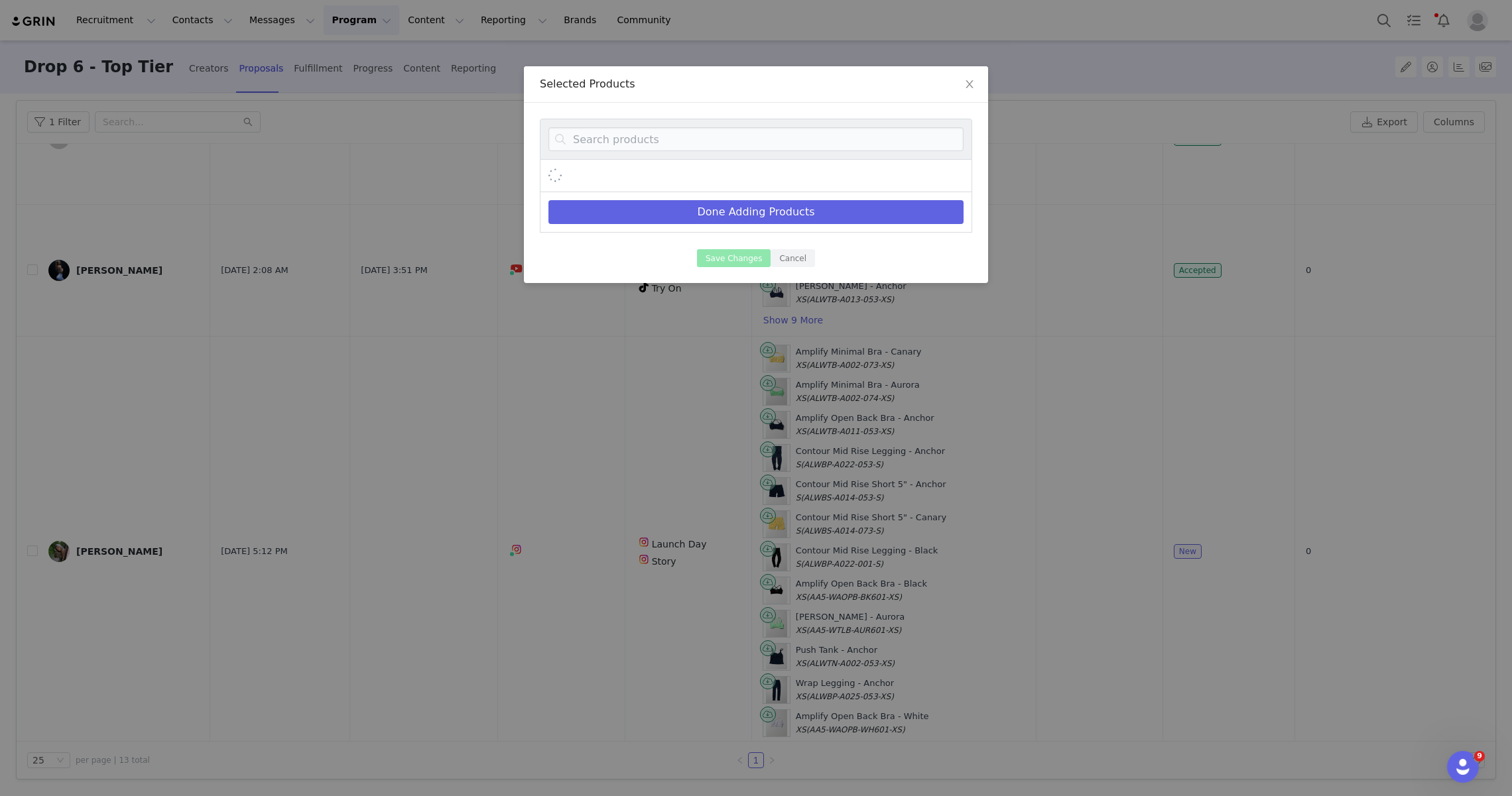
scroll to position [0, 0]
click at [688, 143] on input at bounding box center [756, 139] width 415 height 24
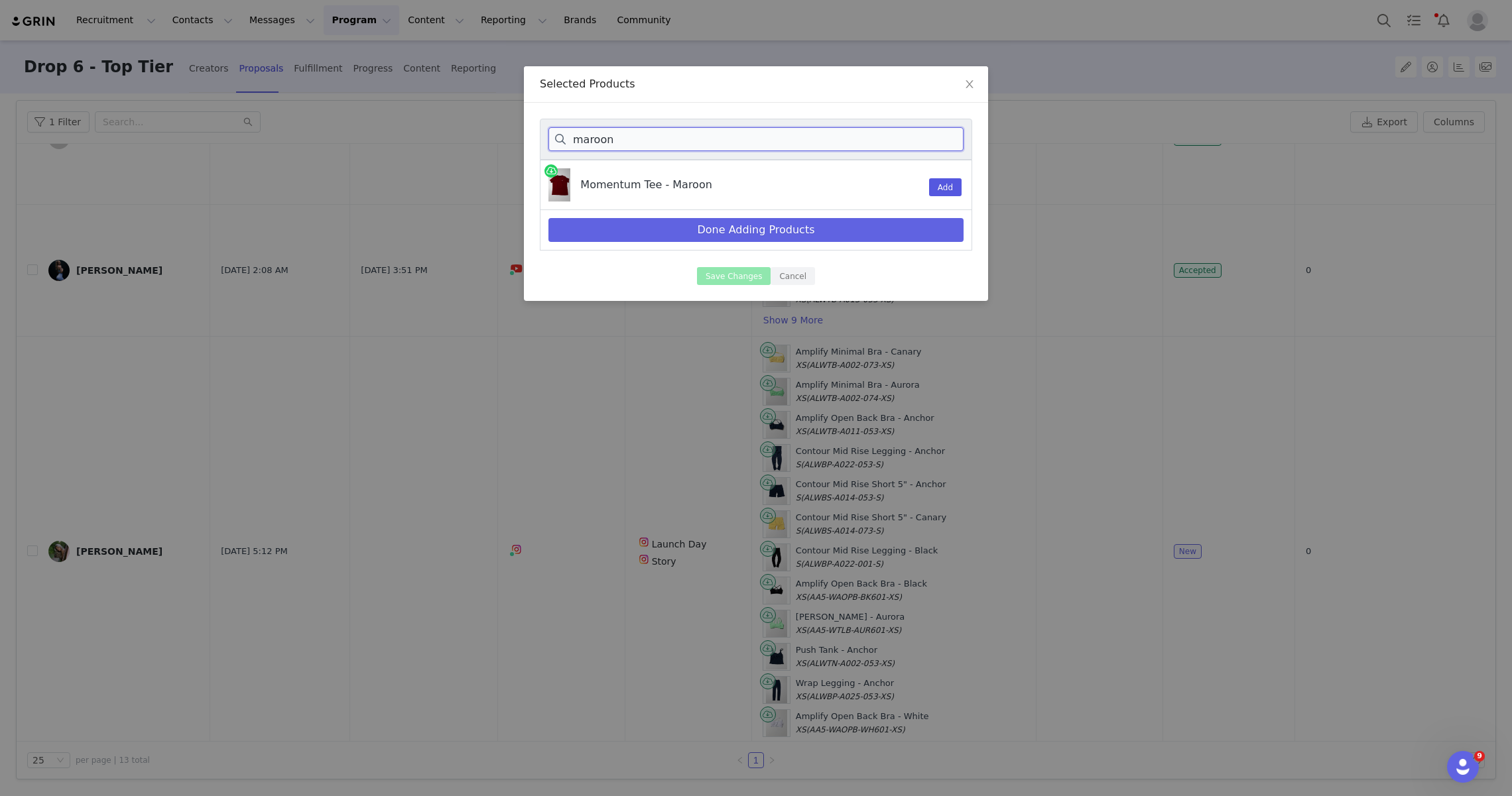
type input "maroon"
click at [952, 190] on button "Add" at bounding box center [945, 186] width 32 height 18
click at [828, 229] on button "Done Adding Products" at bounding box center [756, 230] width 415 height 24
select select "28793576"
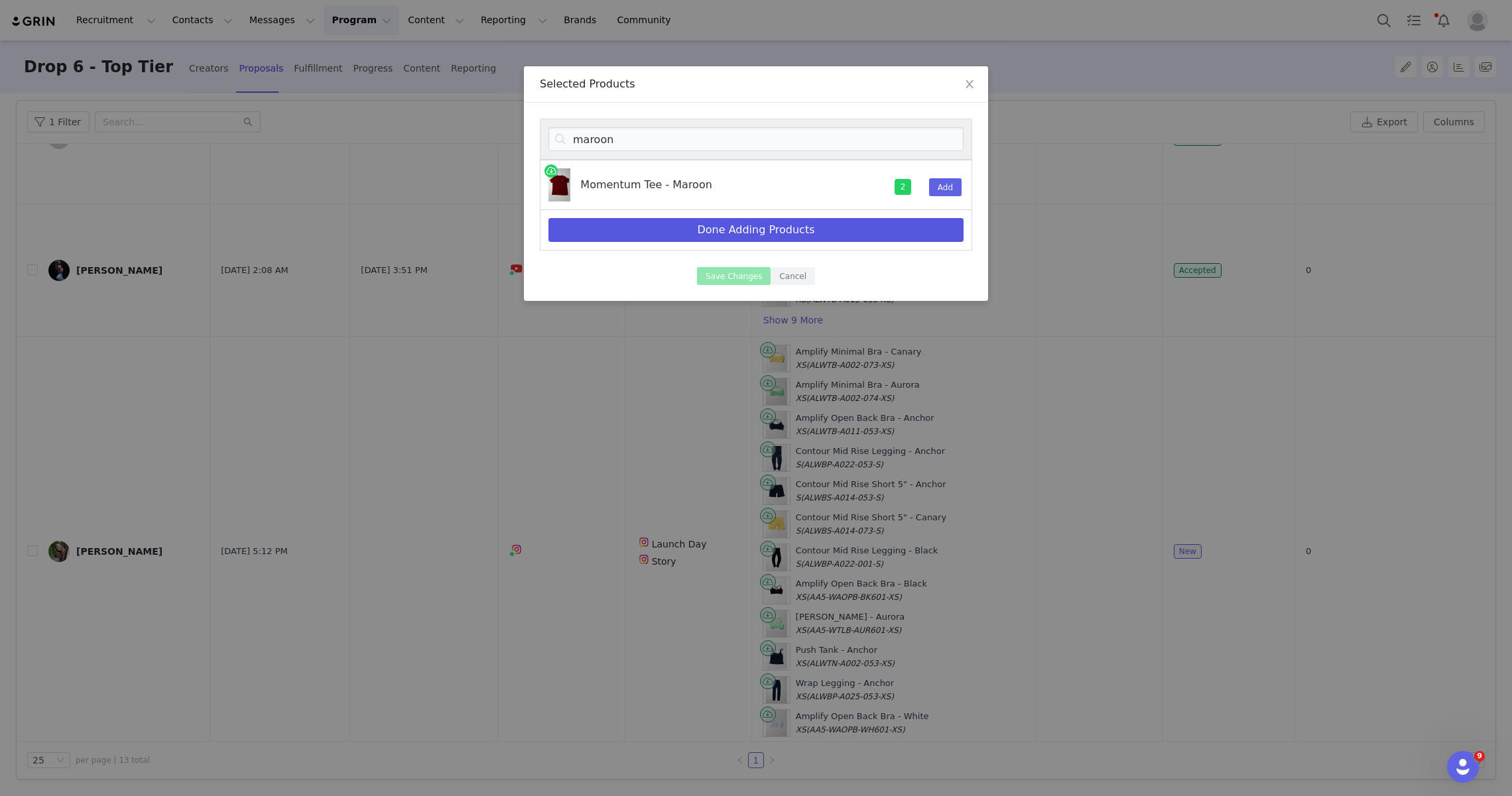
select select "28793569"
select select "28793590"
select select "28793493"
select select "28793528"
select select "28793549"
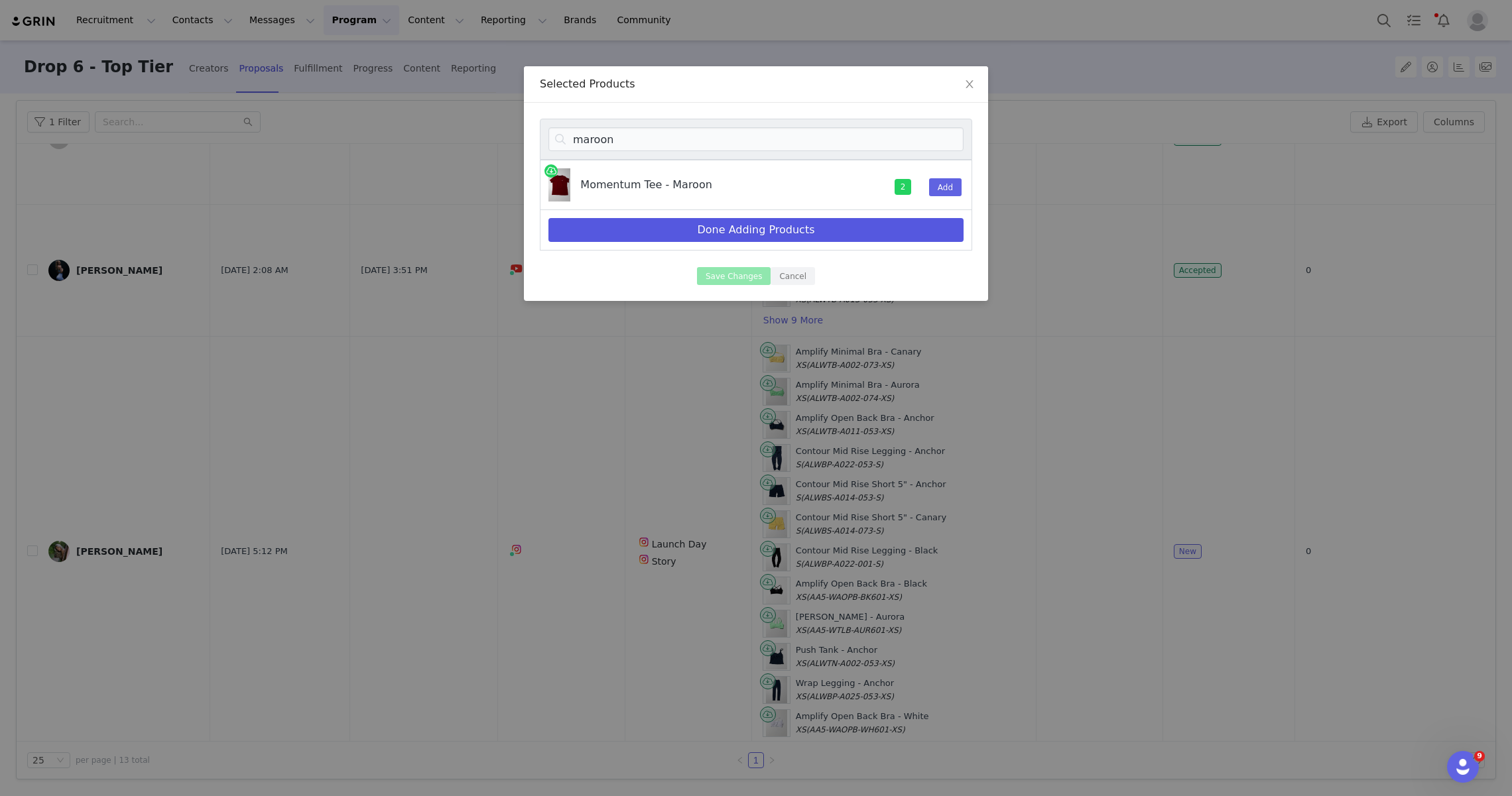
select select "28793507"
select select "27511329"
select select "27511688"
select select "28793632"
select select "28793660"
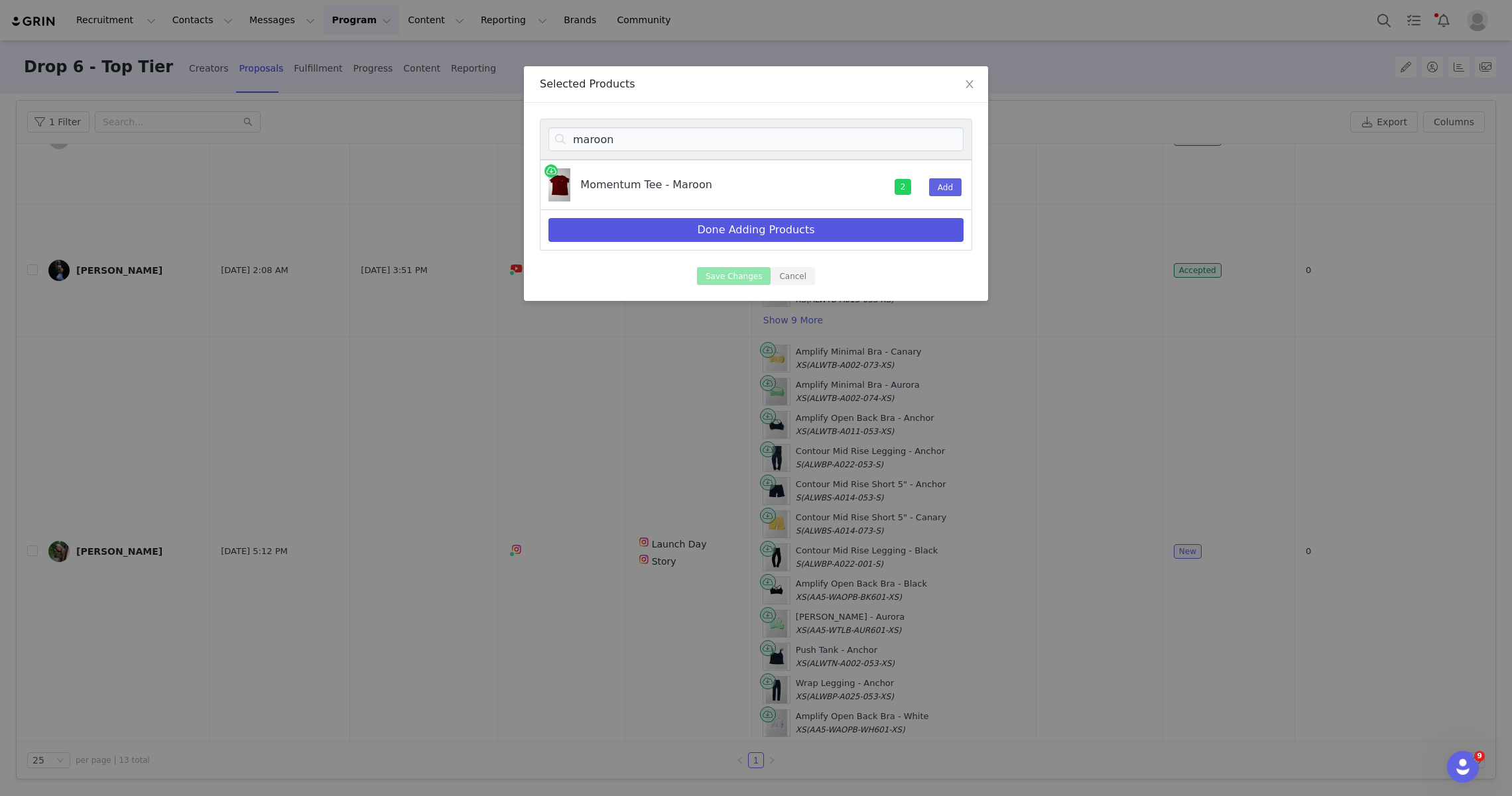
select select "27511373"
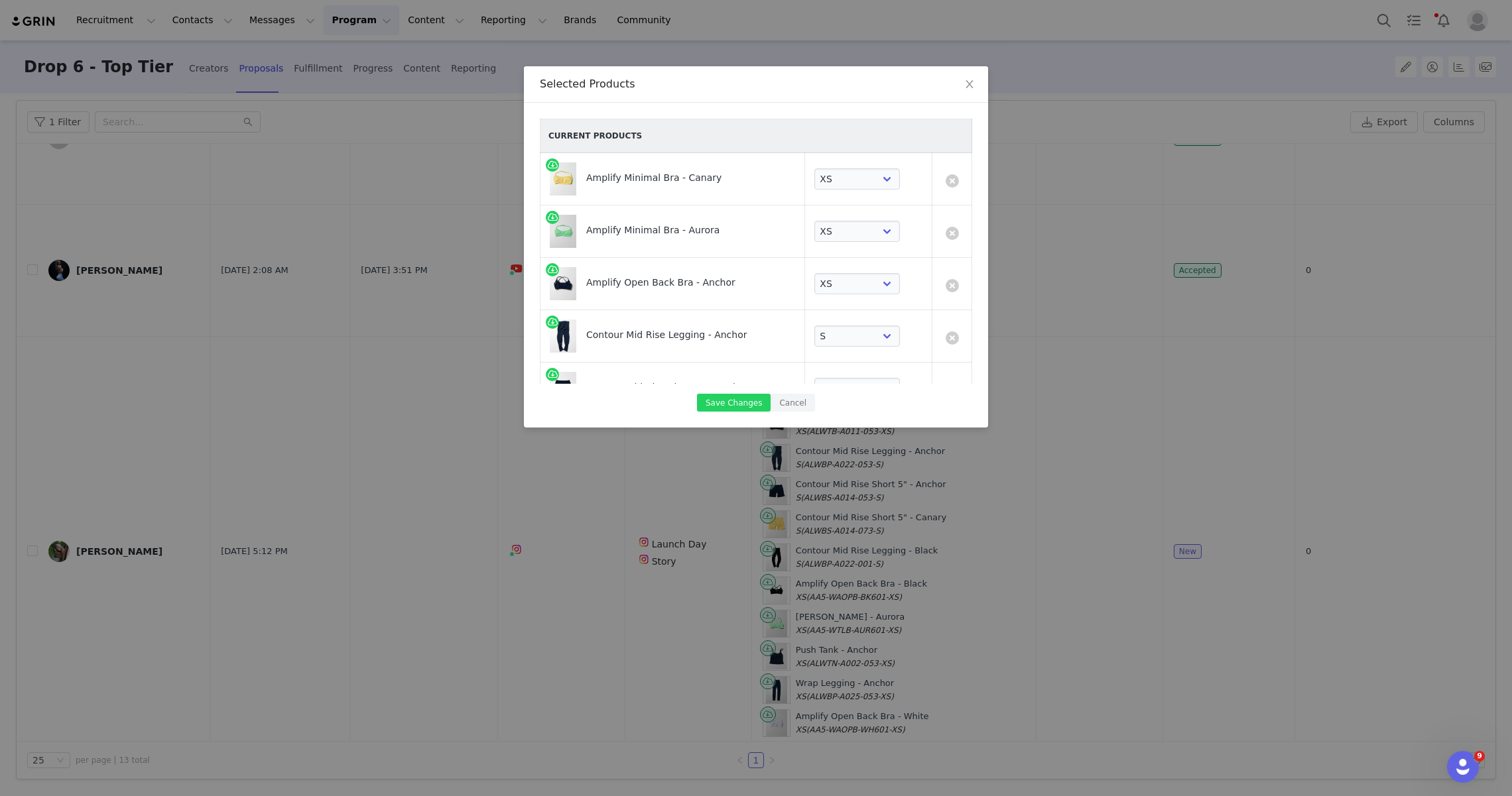
scroll to position [541, 0]
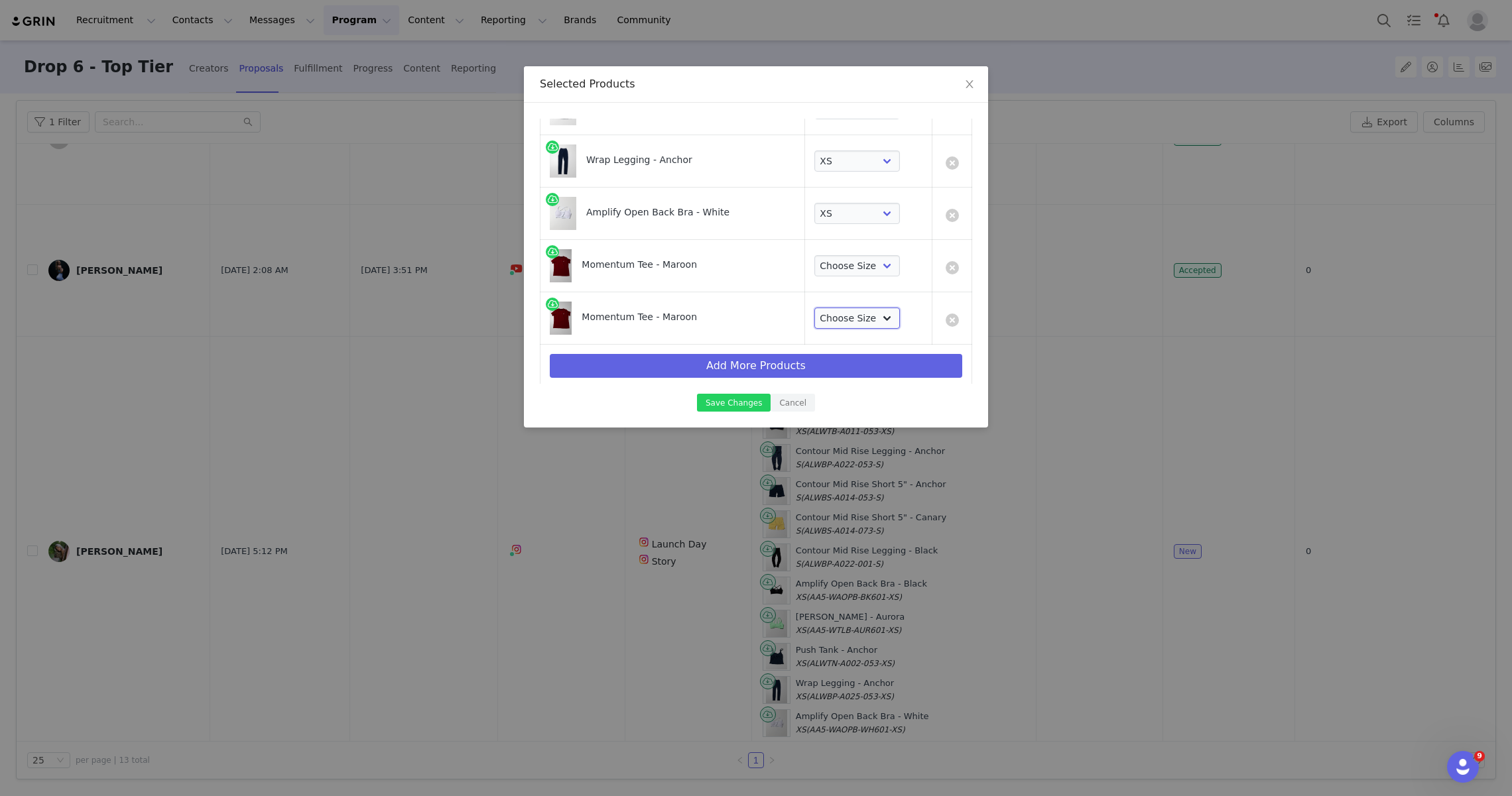
click at [868, 313] on select "Choose Size XS S M L XL XXL XXXL" at bounding box center [857, 318] width 86 height 21
select select "28793627"
click at [814, 308] on select "Choose Size XS S M L XL XXL XXXL" at bounding box center [857, 318] width 86 height 21
click at [850, 260] on select "Choose Size XS S M L XL XXL XXXL" at bounding box center [857, 265] width 86 height 21
click at [814, 255] on select "Choose Size XS S M L XL XXL XXXL" at bounding box center [857, 265] width 86 height 21
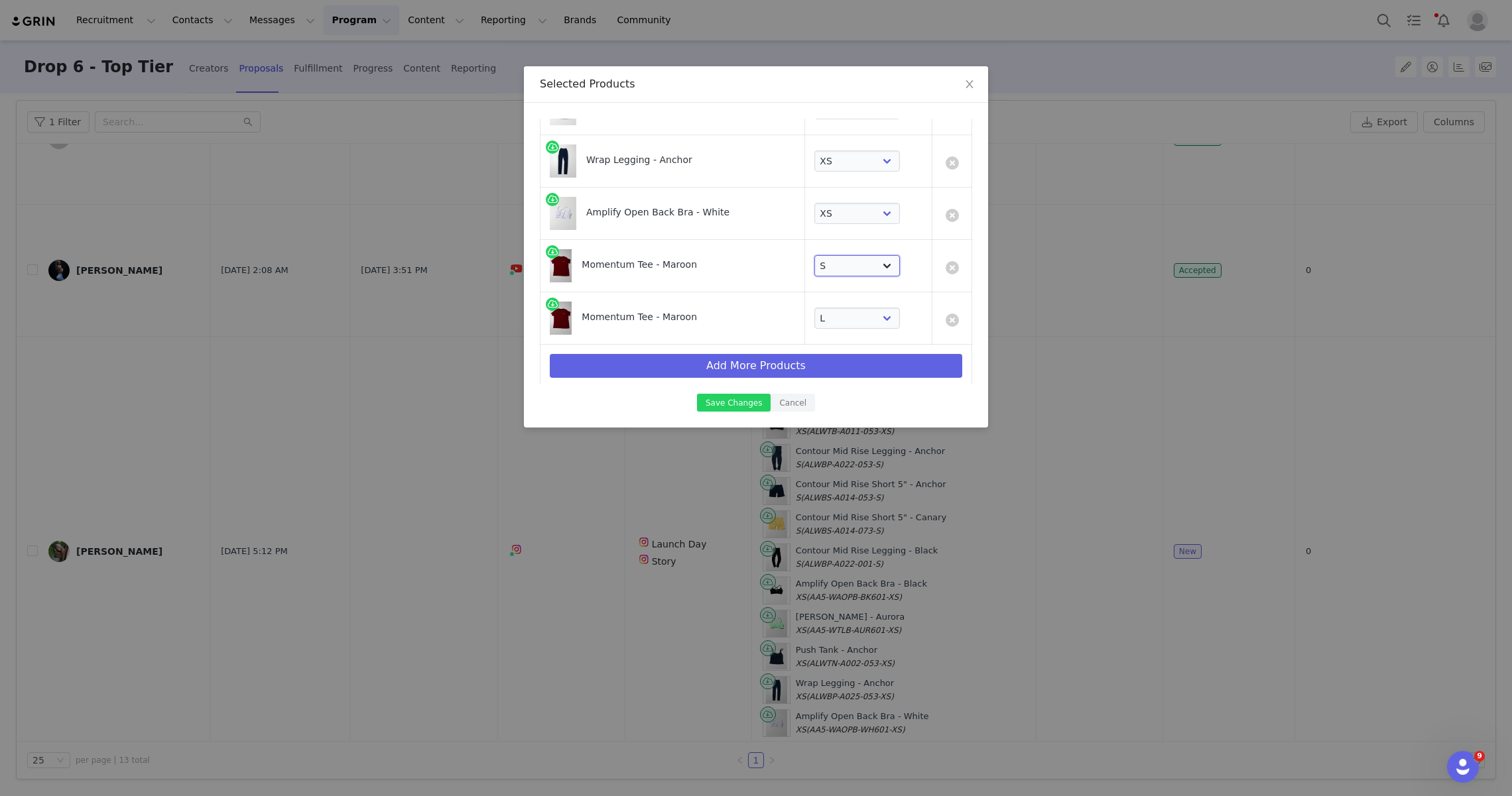
click at [846, 259] on select "Choose Size XS S M L XL XXL XXXL" at bounding box center [857, 265] width 86 height 21
select select "28793626"
click at [814, 255] on select "Choose Size XS S M L XL XXL XXXL" at bounding box center [857, 265] width 86 height 21
click at [735, 411] on div "Current Products Amplify Minimal Bra - Canary Choose Size XXS XS S M L XL XXL A…" at bounding box center [756, 265] width 464 height 324
click at [735, 406] on button "Save Changes" at bounding box center [733, 402] width 73 height 18
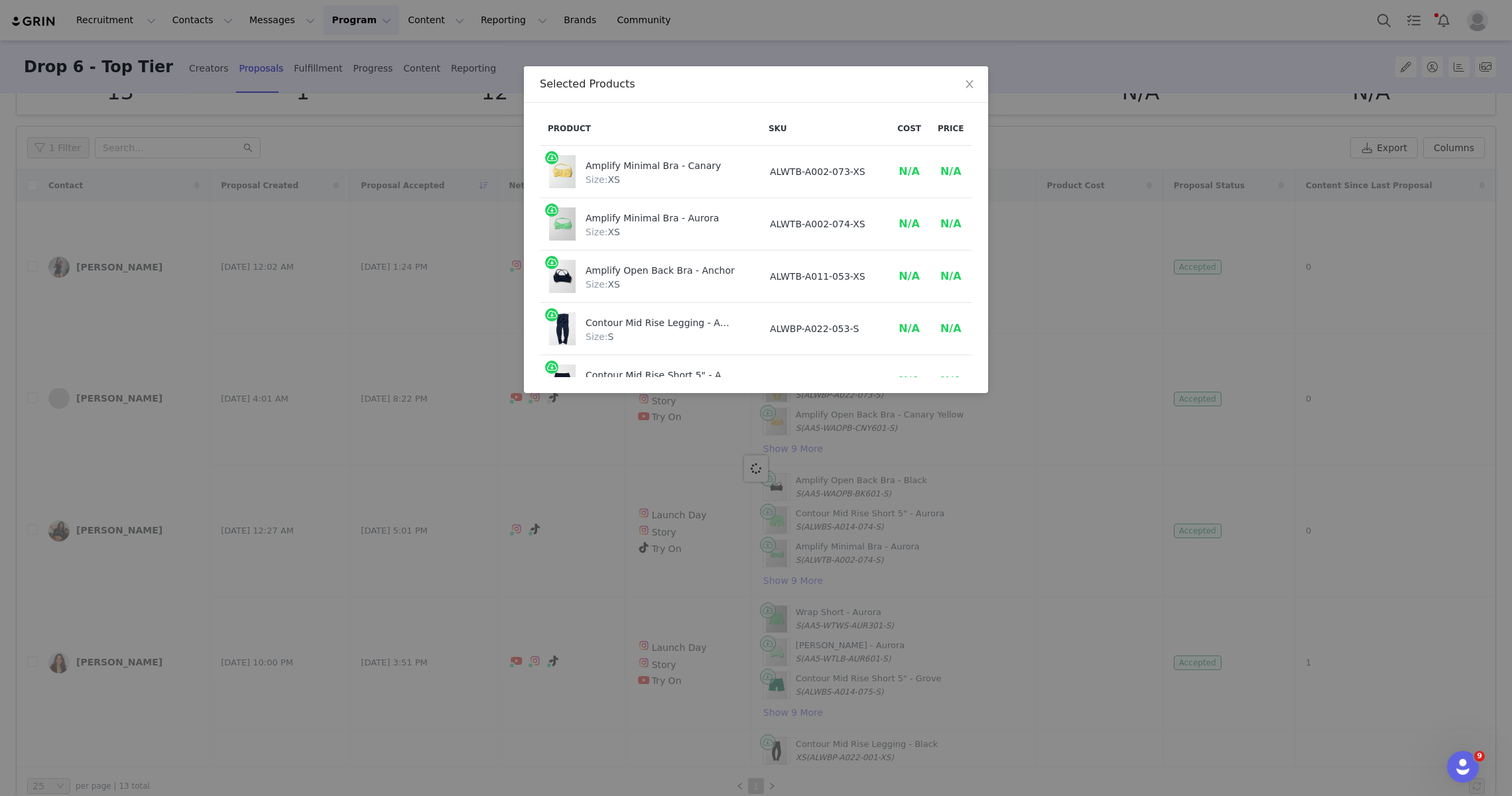
scroll to position [84, 0]
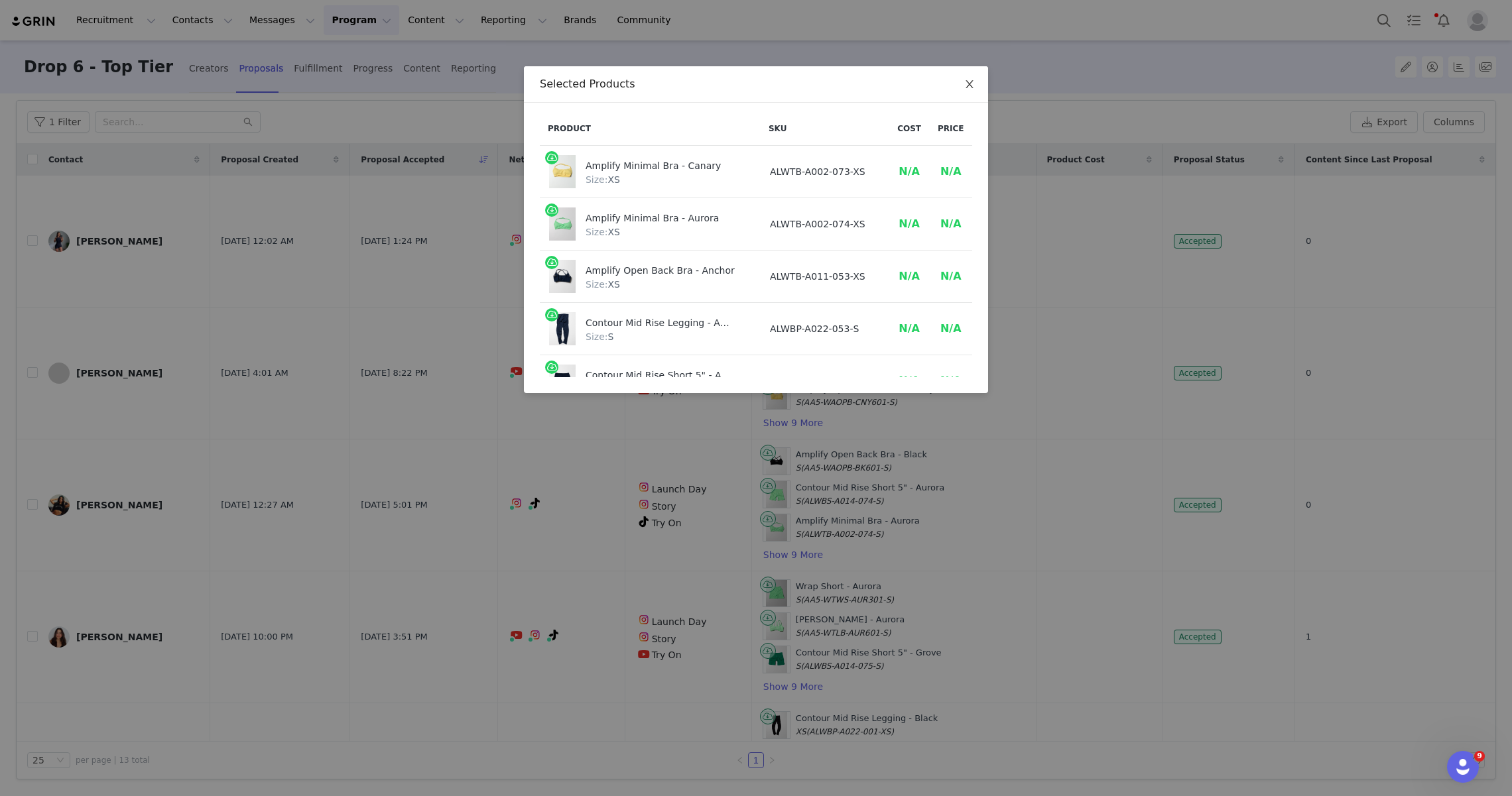
click at [969, 87] on icon "icon: close" at bounding box center [969, 83] width 10 height 10
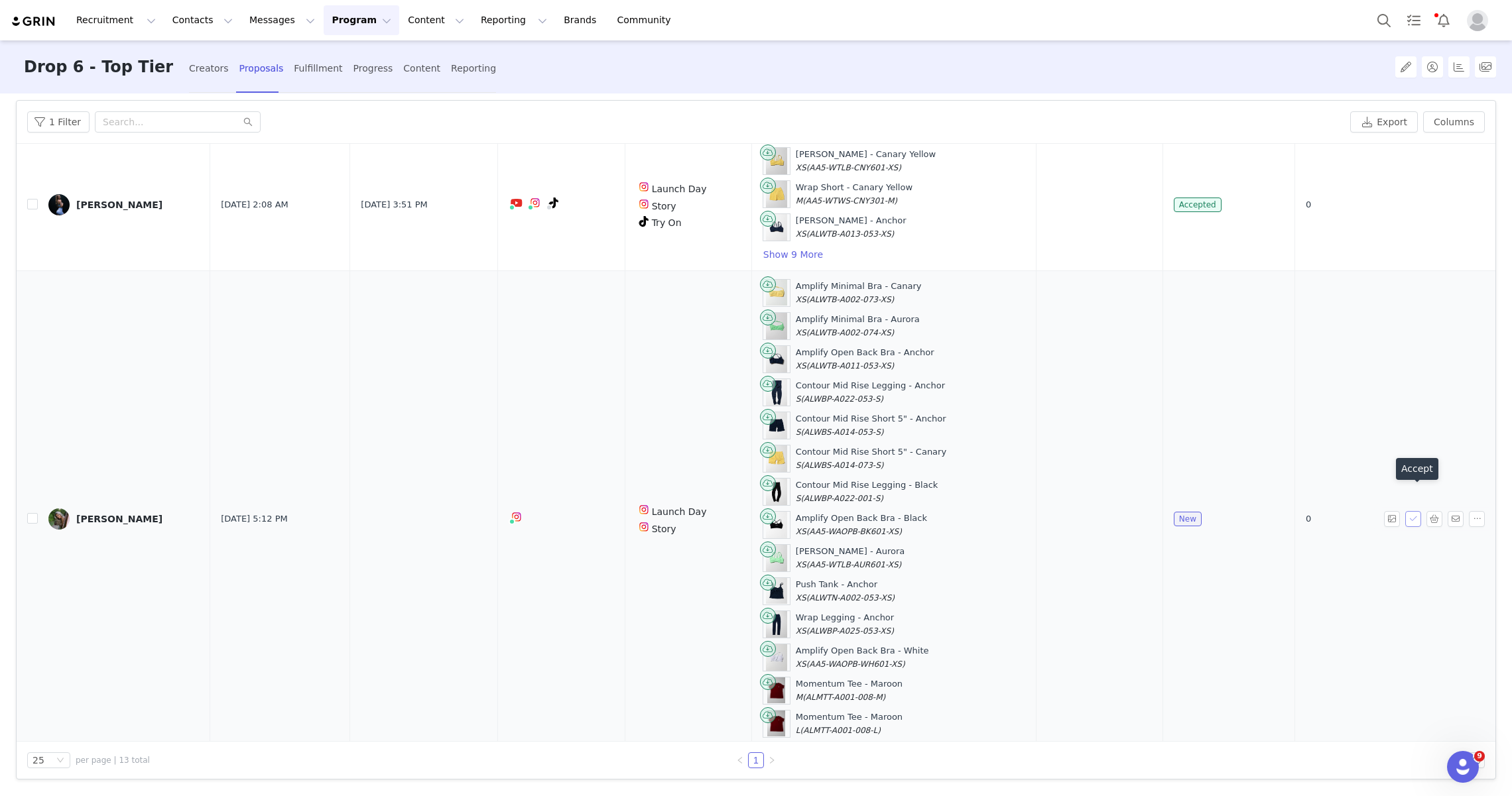
click at [1415, 511] on button "button" at bounding box center [1413, 518] width 16 height 16
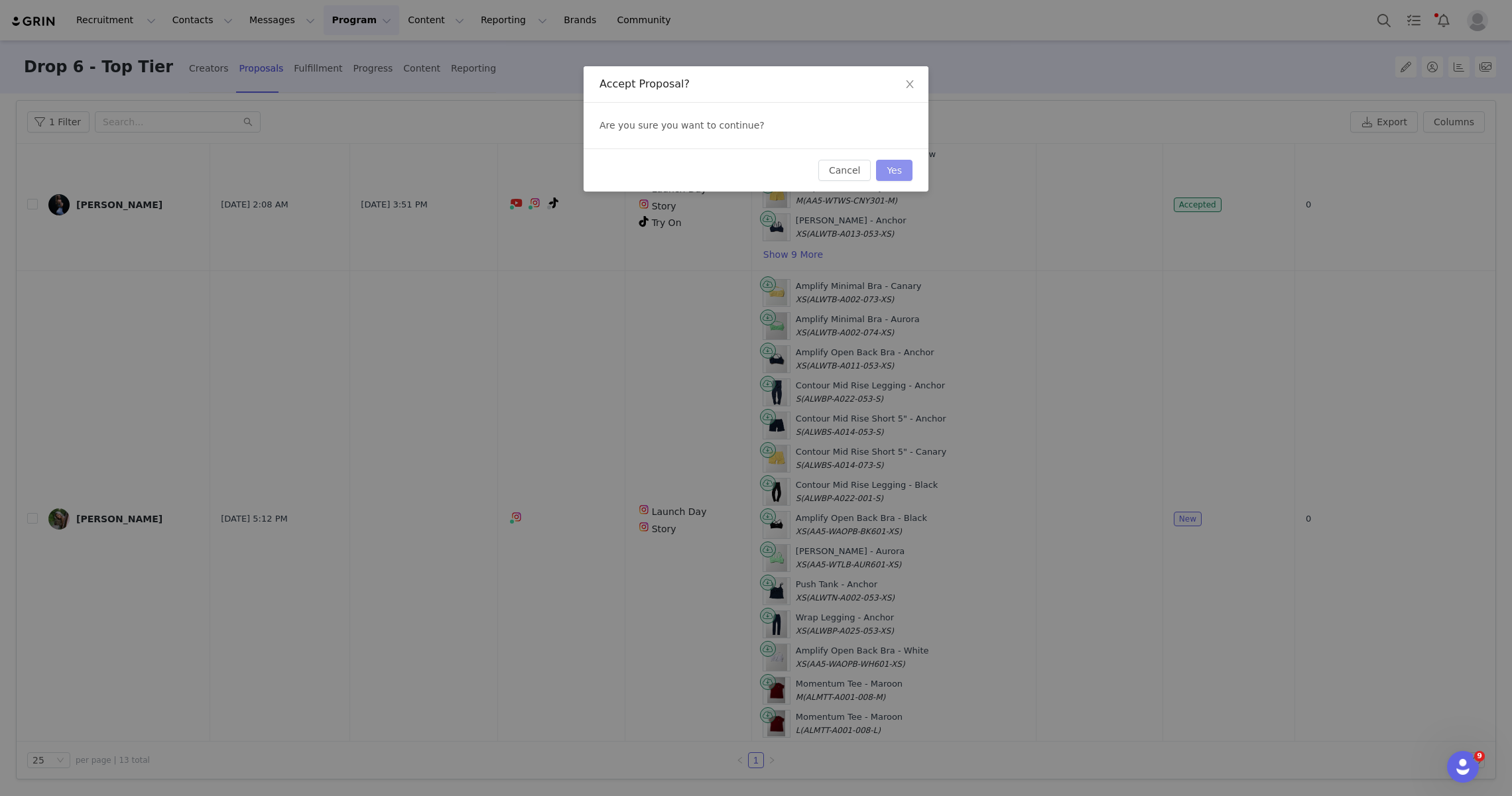
click at [890, 178] on button "Yes" at bounding box center [894, 170] width 36 height 21
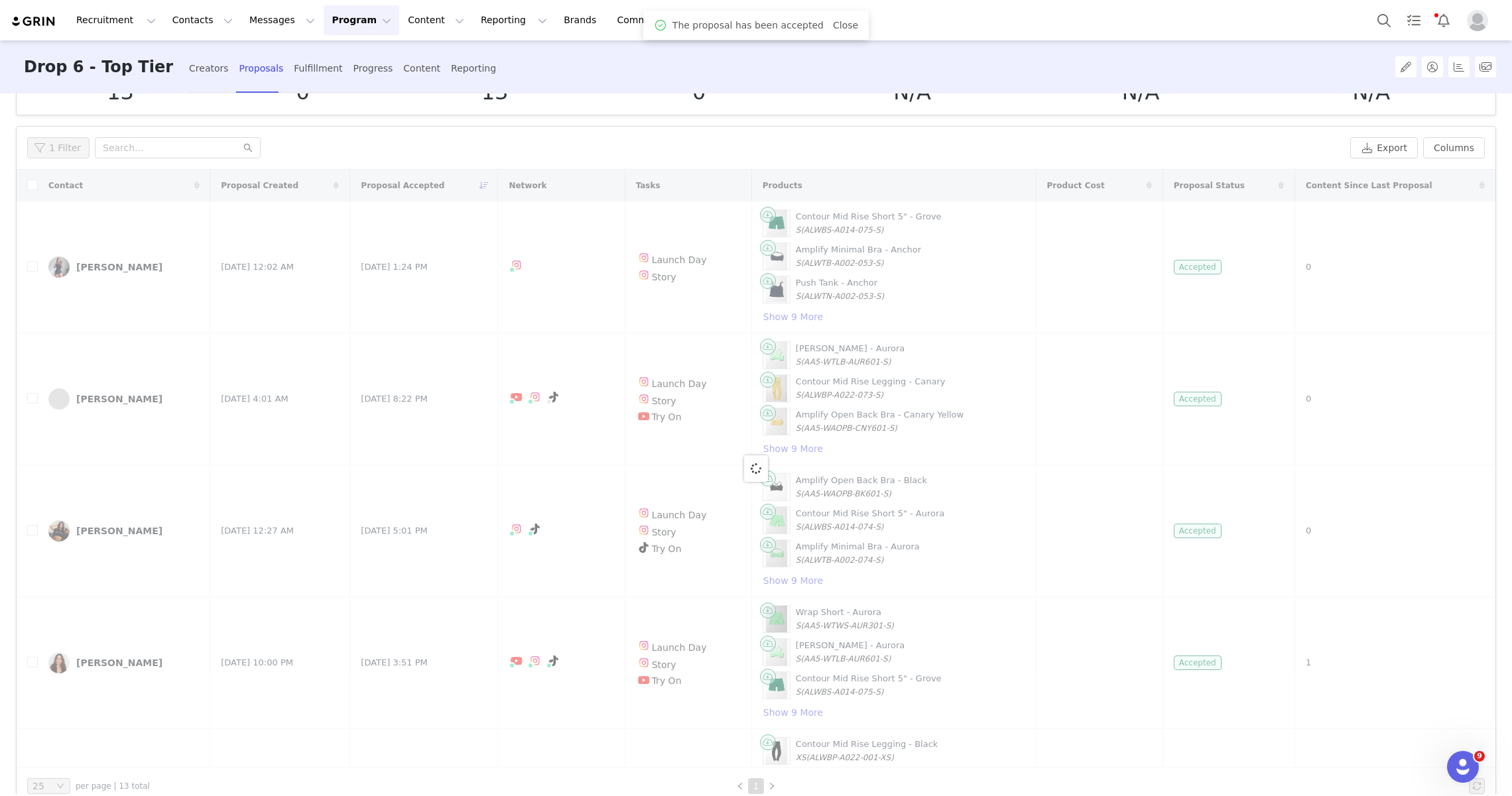
scroll to position [84, 0]
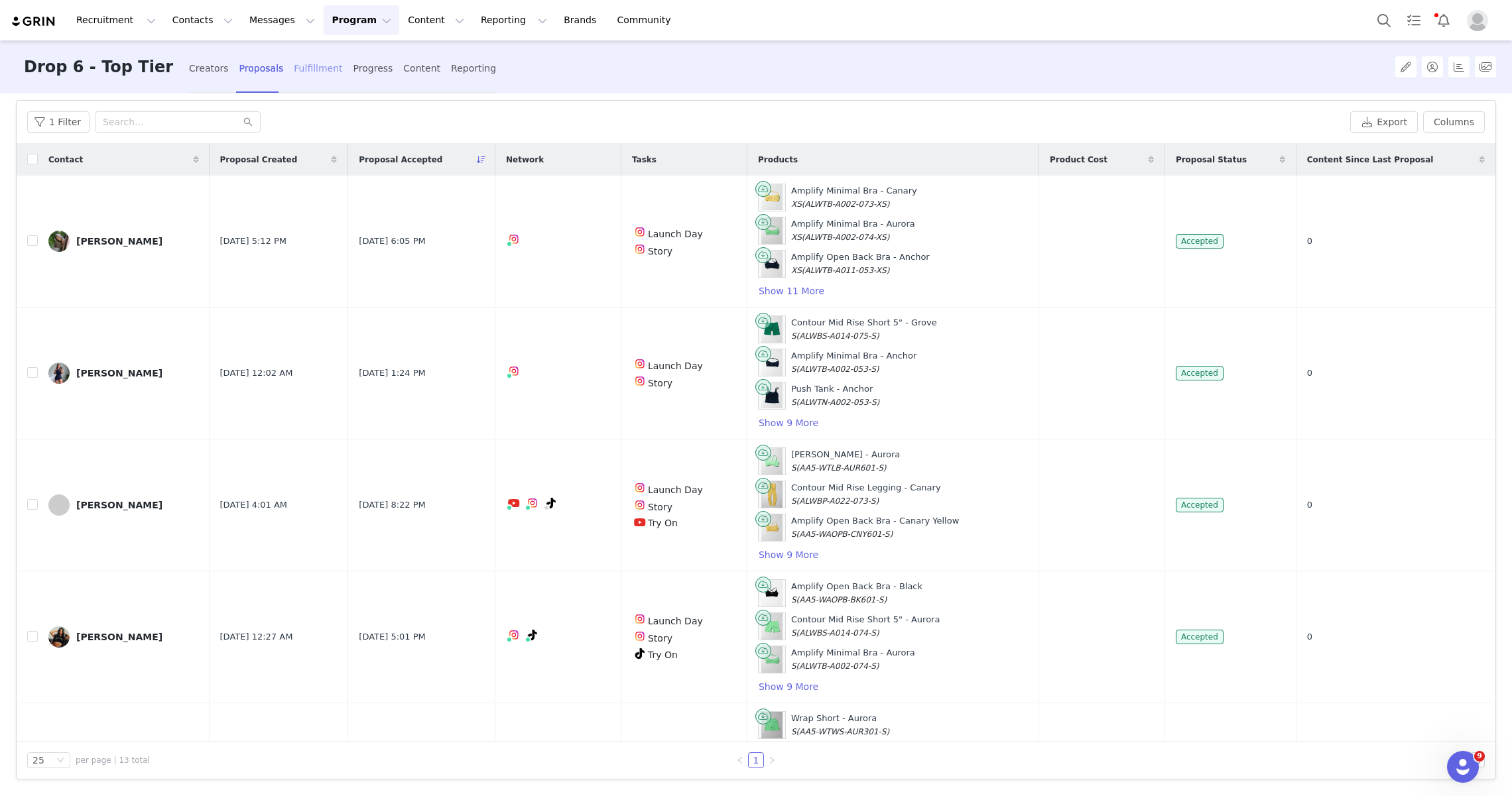
click at [294, 69] on div "Fulfillment" at bounding box center [318, 69] width 48 height 35
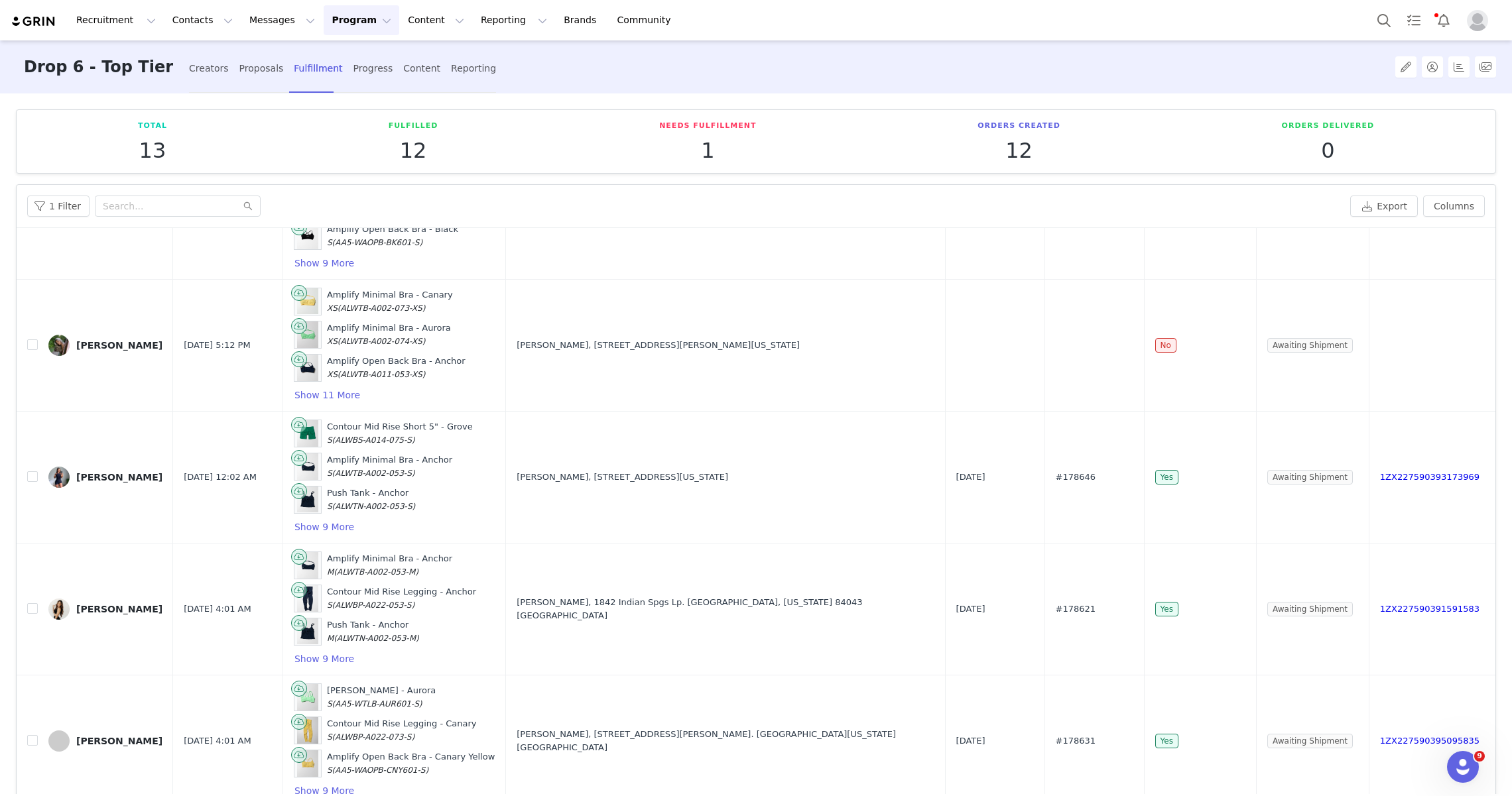
scroll to position [635, 0]
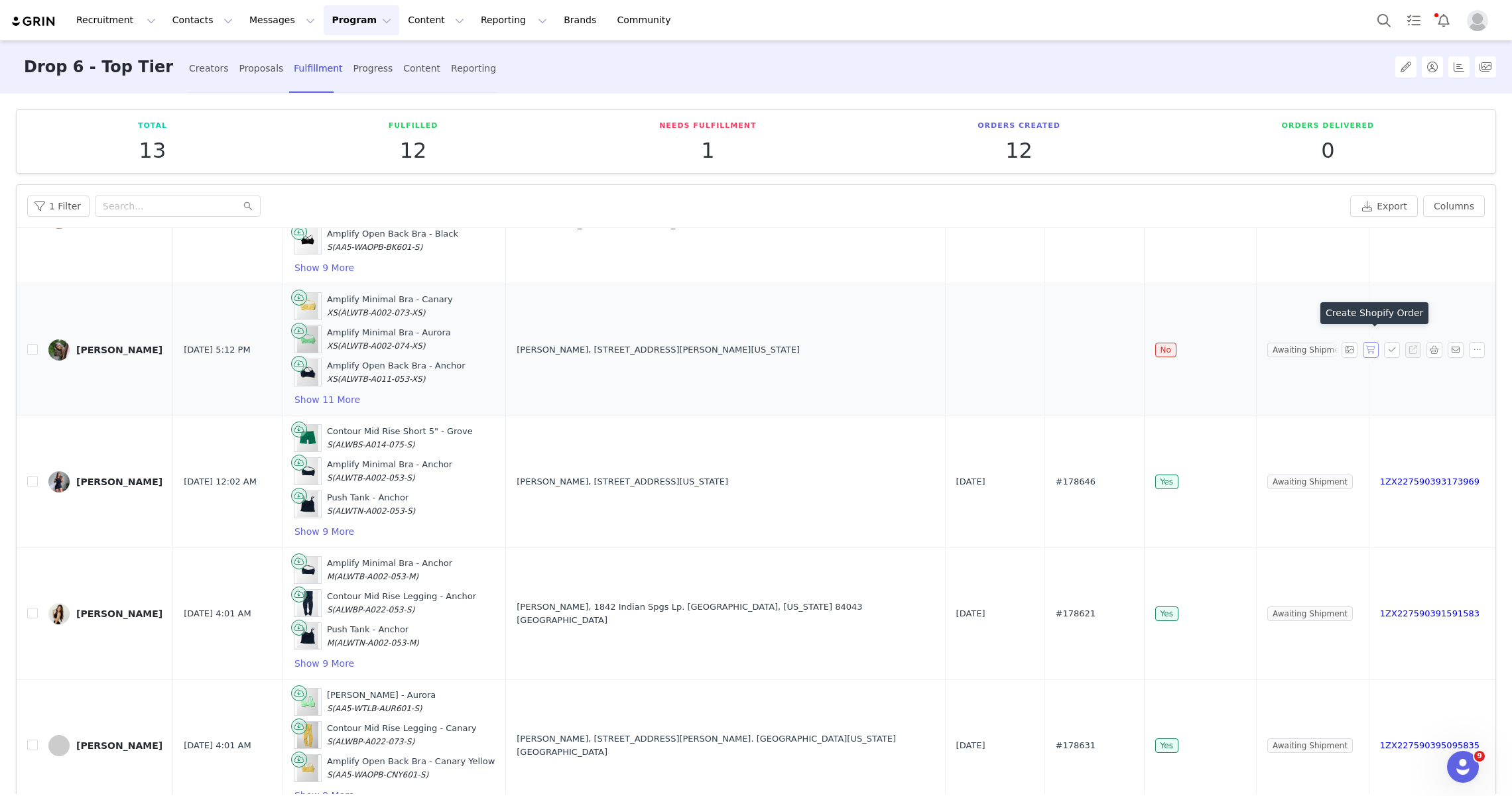
click at [1371, 342] on button "button" at bounding box center [1370, 349] width 16 height 16
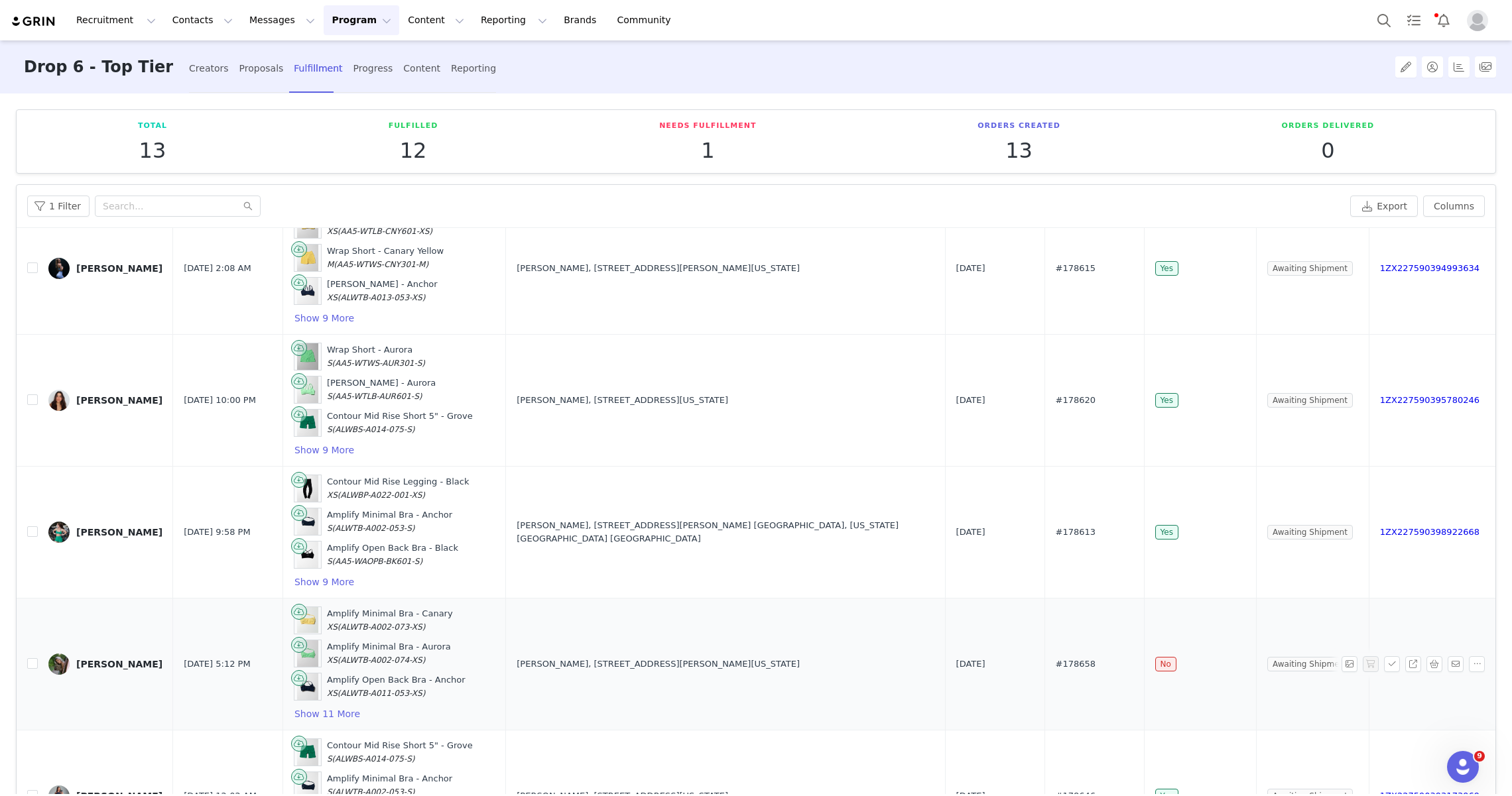
scroll to position [449, 0]
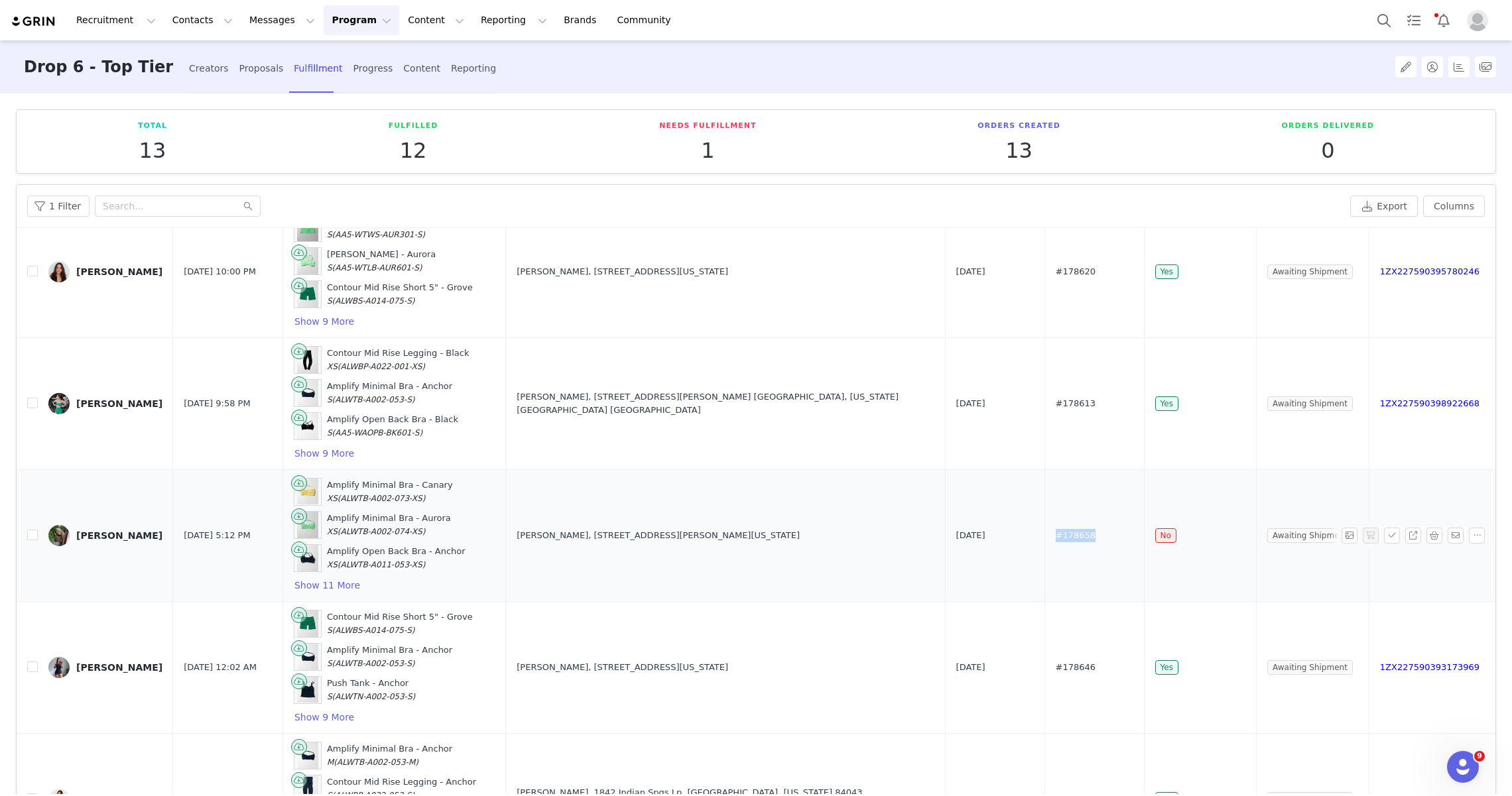
drag, startPoint x: 1105, startPoint y: 529, endPoint x: 1051, endPoint y: 530, distance: 54.0
click at [1051, 530] on td "#178658" at bounding box center [1093, 535] width 99 height 132
copy span "#178658"
